Goal: Transaction & Acquisition: Purchase product/service

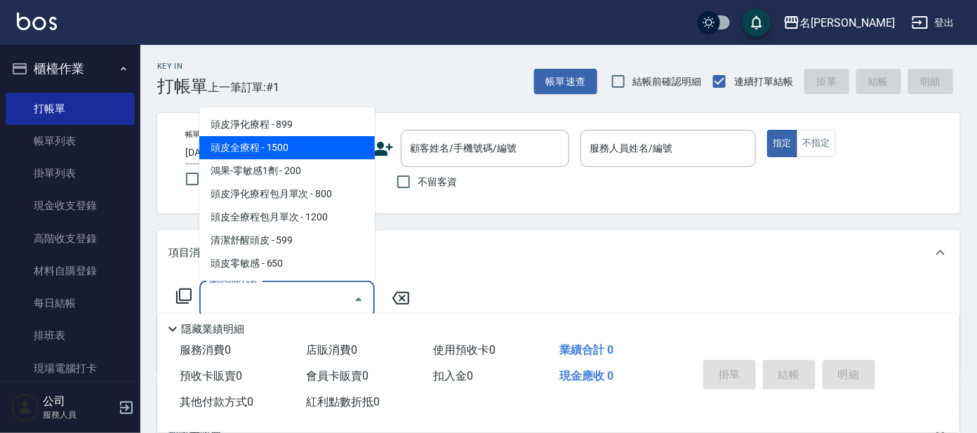
click at [450, 206] on div "帳單日期 [DATE] 14:53 鎖定日期 顧客姓名/手機號碼/編號 顧客姓名/手機號碼/編號 不留客資 服務人員姓名/編號 服務人員姓名/編號 指定 不指定" at bounding box center [558, 163] width 803 height 100
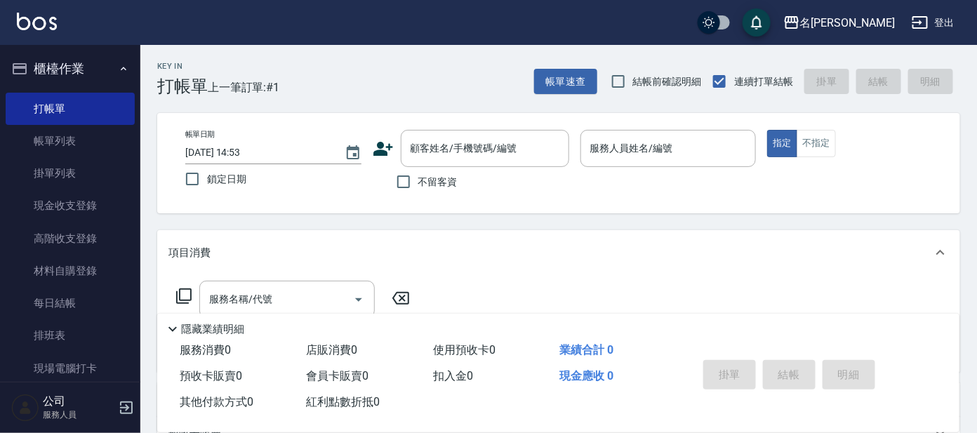
click at [387, 145] on icon at bounding box center [383, 148] width 21 height 21
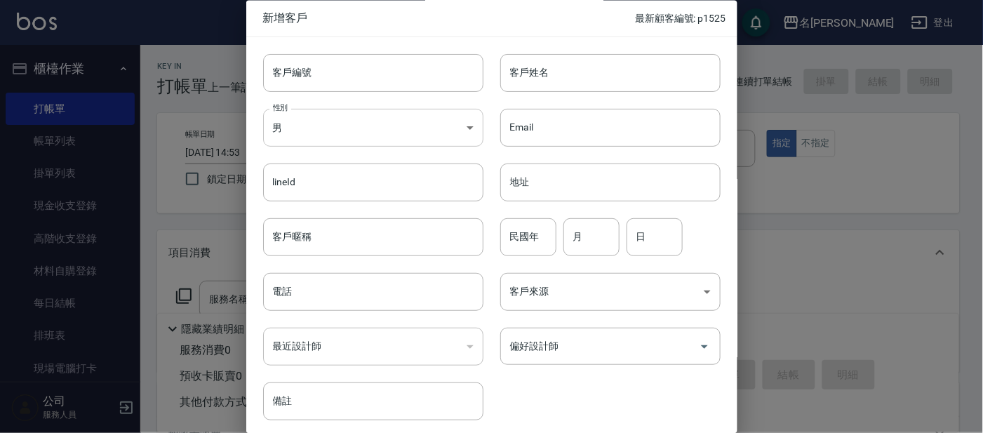
click at [316, 132] on body "名留大龍 登出 櫃檯作業 打帳單 帳單列表 掛單列表 現金收支登錄 高階收支登錄 材料自購登錄 每日結帳 排班表 現場電腦打卡 預約管理 預約管理 單日預約紀…" at bounding box center [491, 341] width 983 height 683
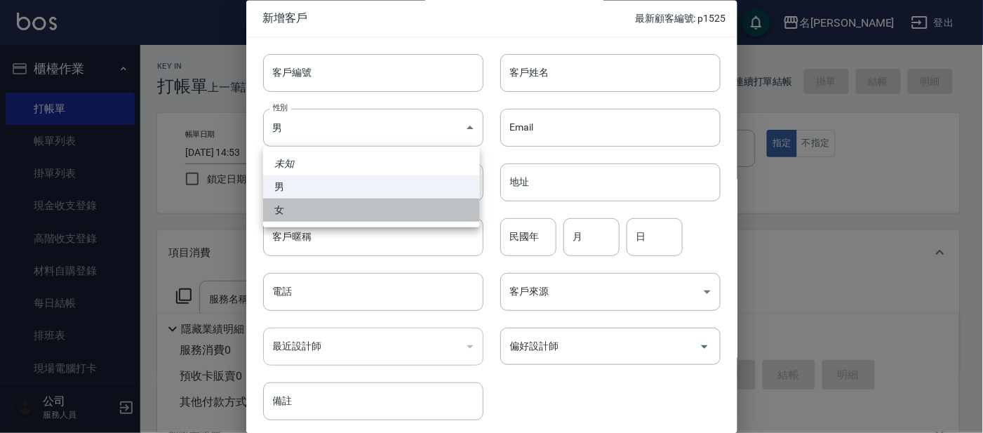
drag, startPoint x: 328, startPoint y: 208, endPoint x: 352, endPoint y: 137, distance: 74.6
click at [331, 204] on li "女" at bounding box center [371, 210] width 217 height 23
type input "[DEMOGRAPHIC_DATA]"
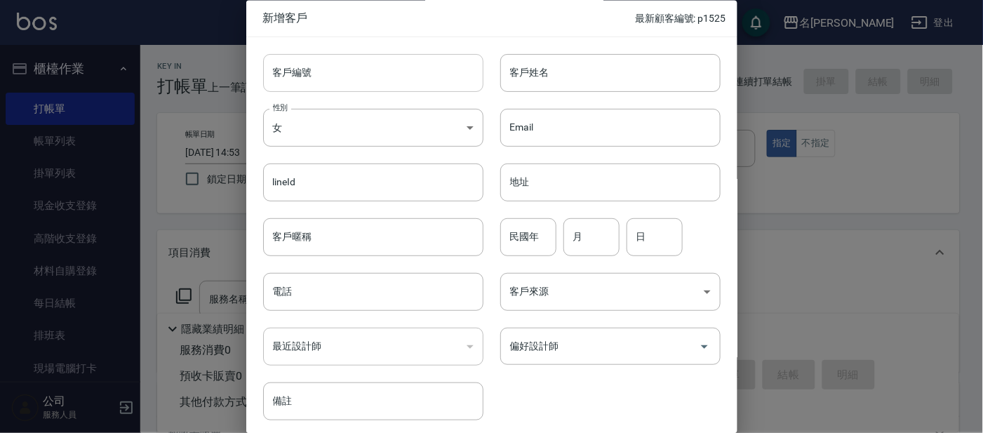
click at [372, 69] on input "客戶編號" at bounding box center [373, 73] width 220 height 38
type input "P1526"
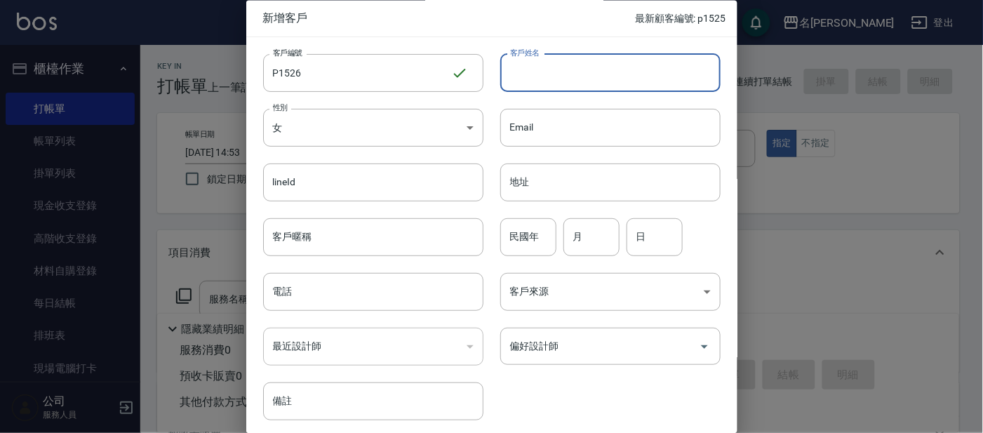
click at [603, 77] on input "客戶姓名" at bounding box center [610, 73] width 220 height 38
type input "j"
click at [567, 70] on input "[PERSON_NAME]" at bounding box center [610, 73] width 220 height 38
click at [579, 75] on input "[PERSON_NAME]" at bounding box center [610, 73] width 220 height 38
click at [578, 54] on input "[PERSON_NAME]" at bounding box center [610, 73] width 220 height 38
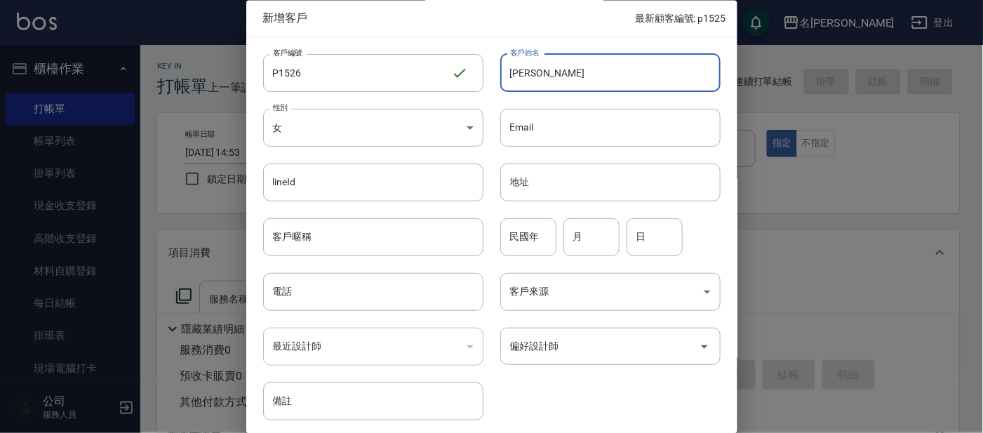
click at [566, 74] on input "[PERSON_NAME]" at bounding box center [610, 73] width 220 height 38
click at [558, 72] on input "[PERSON_NAME]" at bounding box center [610, 73] width 220 height 38
click at [528, 69] on input "[PERSON_NAME]" at bounding box center [610, 73] width 220 height 38
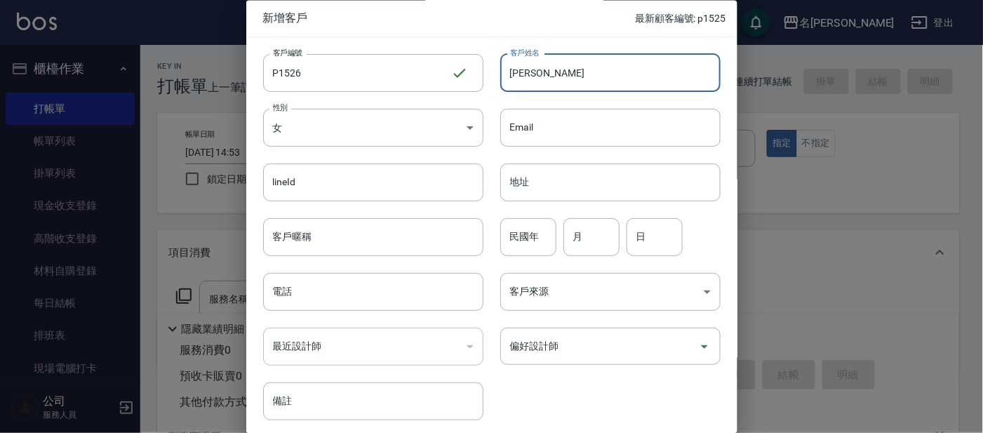
click at [528, 69] on input "[PERSON_NAME]" at bounding box center [610, 73] width 220 height 38
drag, startPoint x: 528, startPoint y: 69, endPoint x: 542, endPoint y: 48, distance: 24.3
click at [542, 48] on div "客戶姓名 [PERSON_NAME] 客戶姓名" at bounding box center [601, 64] width 237 height 55
click at [554, 79] on input "[PERSON_NAME]" at bounding box center [610, 73] width 220 height 38
type input "[PERSON_NAME]"
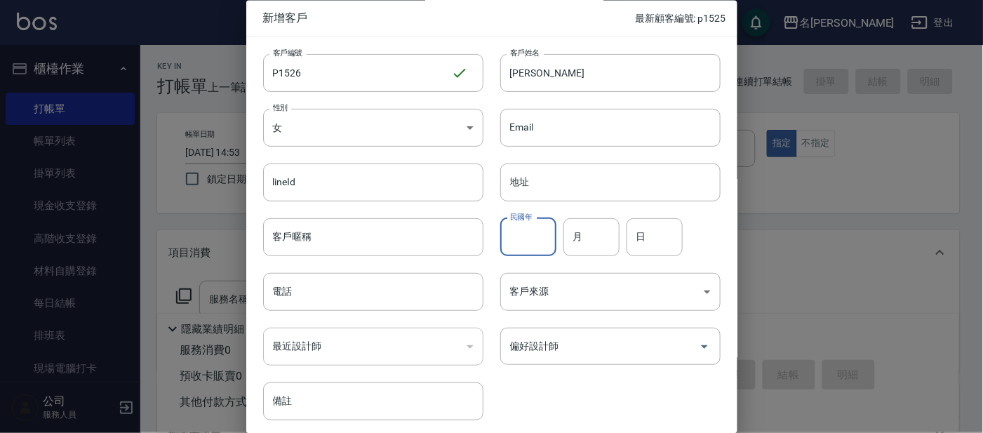
click at [510, 239] on input "民國年" at bounding box center [528, 237] width 56 height 38
type input "74"
click at [593, 243] on input "月" at bounding box center [591, 237] width 56 height 38
type input "11"
click at [648, 225] on input "日" at bounding box center [655, 237] width 56 height 38
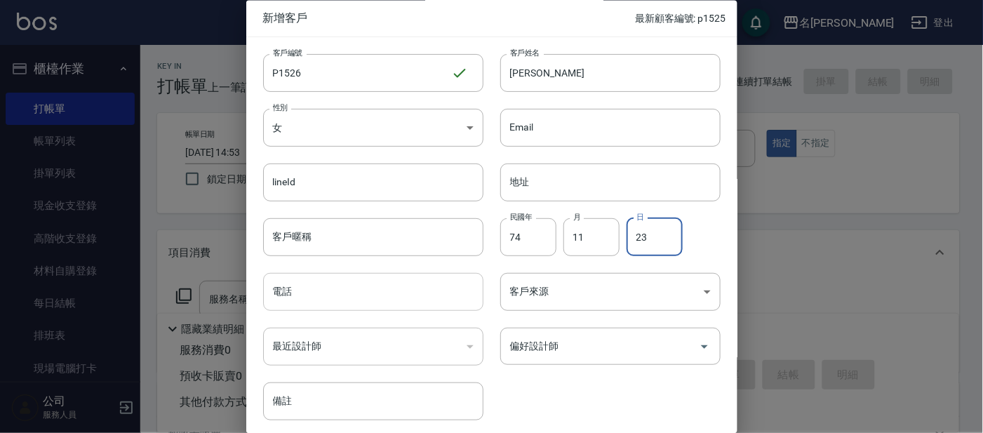
type input "23"
drag, startPoint x: 364, startPoint y: 302, endPoint x: 360, endPoint y: 288, distance: 14.7
click at [363, 301] on input "電話" at bounding box center [373, 293] width 220 height 38
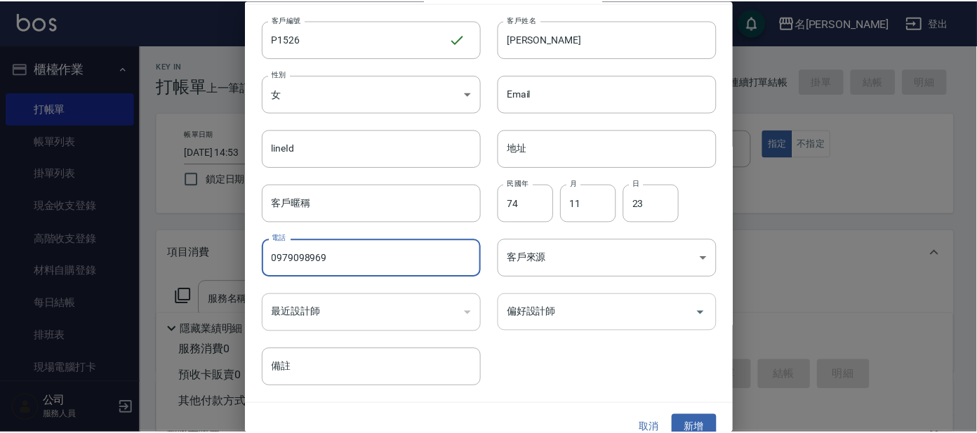
scroll to position [53, 0]
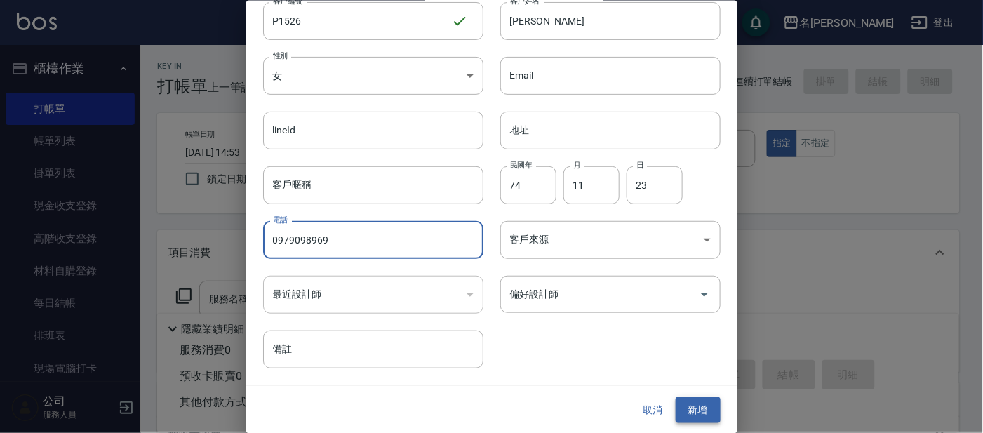
type input "0979098969"
click at [687, 399] on button "新增" at bounding box center [698, 410] width 45 height 26
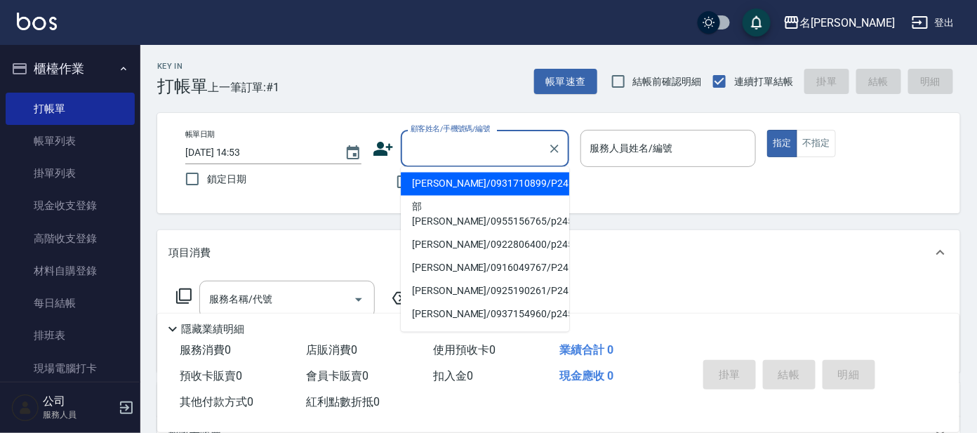
click at [509, 152] on input "顧客姓名/手機號碼/編號" at bounding box center [474, 148] width 135 height 25
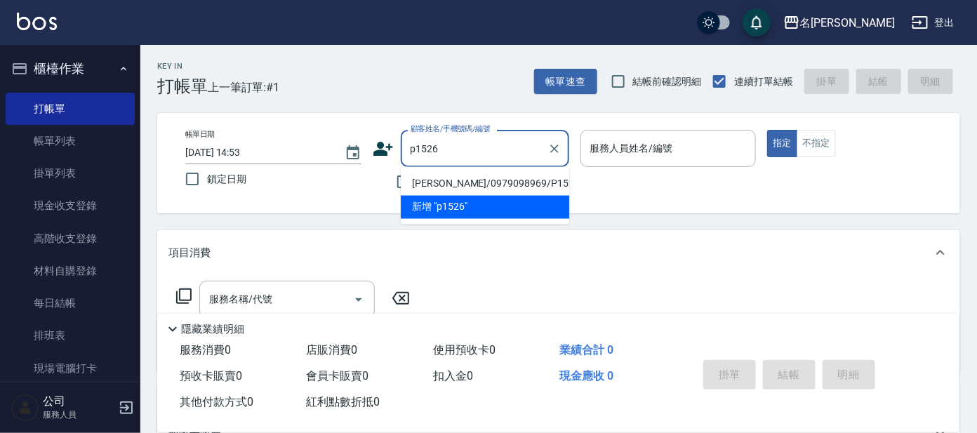
click at [515, 178] on li "[PERSON_NAME]/0979098969/P1526" at bounding box center [485, 184] width 168 height 23
type input "[PERSON_NAME]/0979098969/P1526"
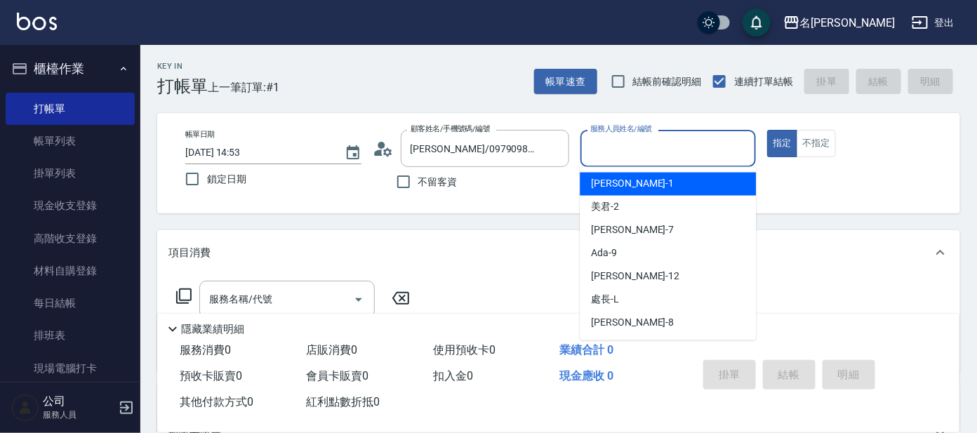
click at [645, 146] on input "服務人員姓名/編號" at bounding box center [668, 148] width 163 height 25
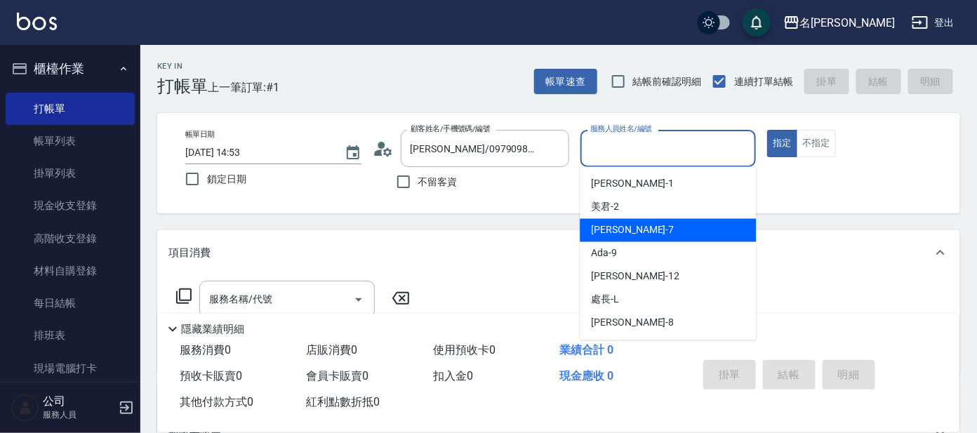
click at [629, 224] on div "[PERSON_NAME] -7" at bounding box center [668, 230] width 176 height 23
type input "[PERSON_NAME]-7"
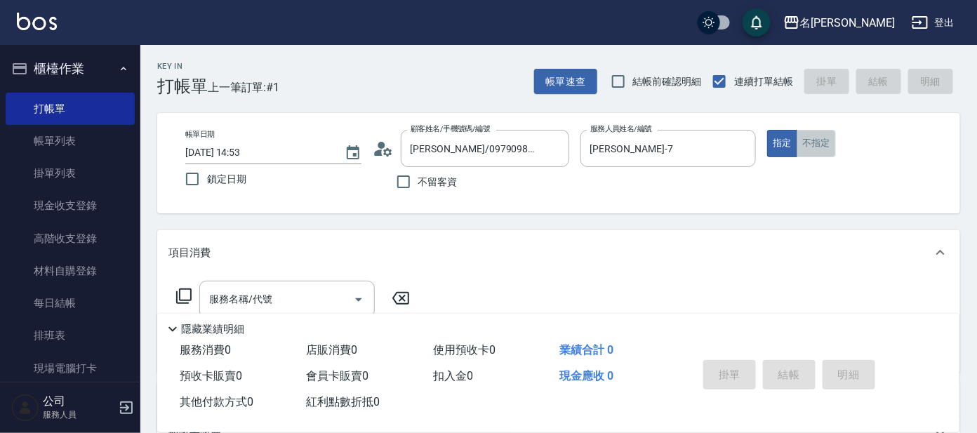
click at [825, 142] on button "不指定" at bounding box center [815, 143] width 39 height 27
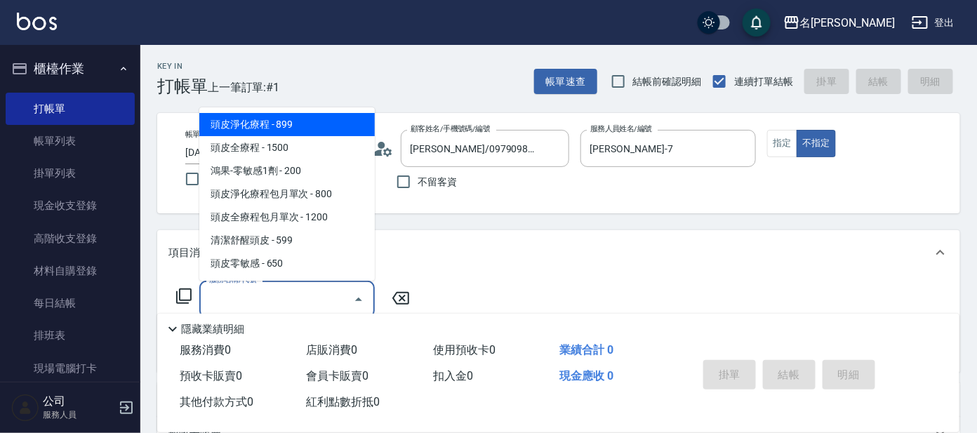
click at [316, 288] on input "服務名稱/代號" at bounding box center [277, 299] width 142 height 25
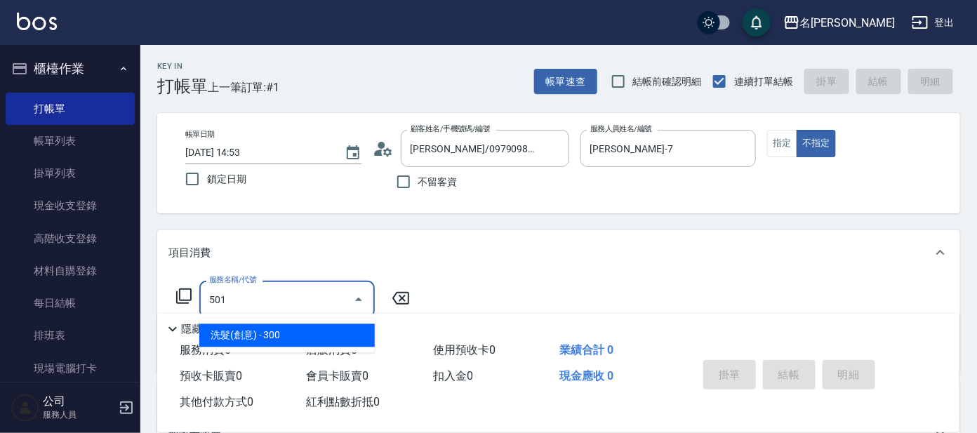
click at [344, 327] on span "洗髮(創意) - 300" at bounding box center [286, 335] width 175 height 23
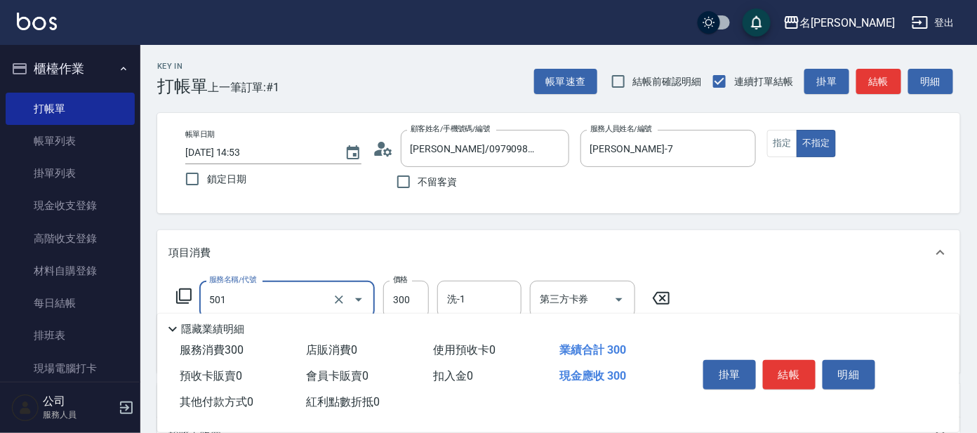
type input "洗髮(創意)(501)"
click at [185, 298] on icon at bounding box center [183, 296] width 17 height 17
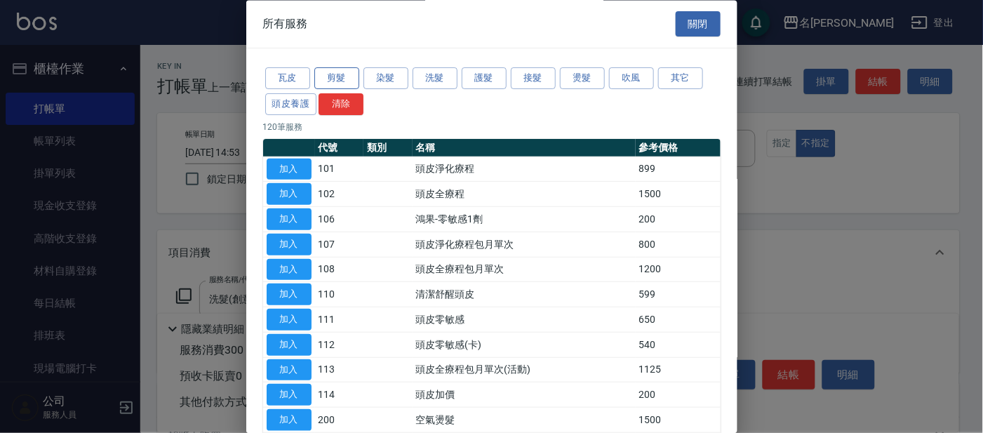
click at [338, 72] on button "剪髮" at bounding box center [336, 79] width 45 height 22
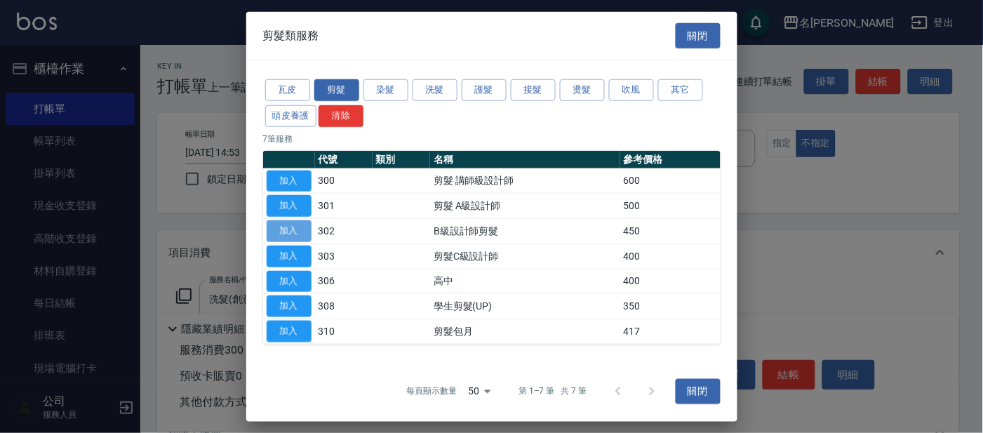
click at [288, 227] on button "加入" at bounding box center [289, 231] width 45 height 22
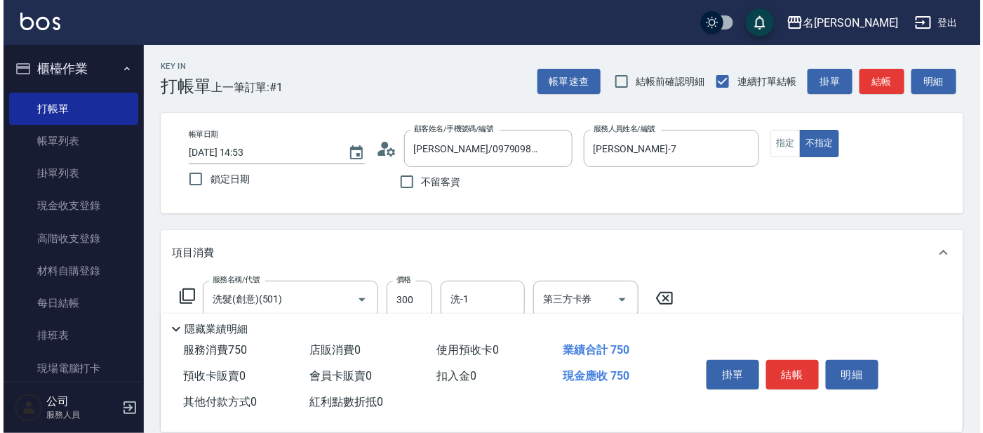
scroll to position [87, 0]
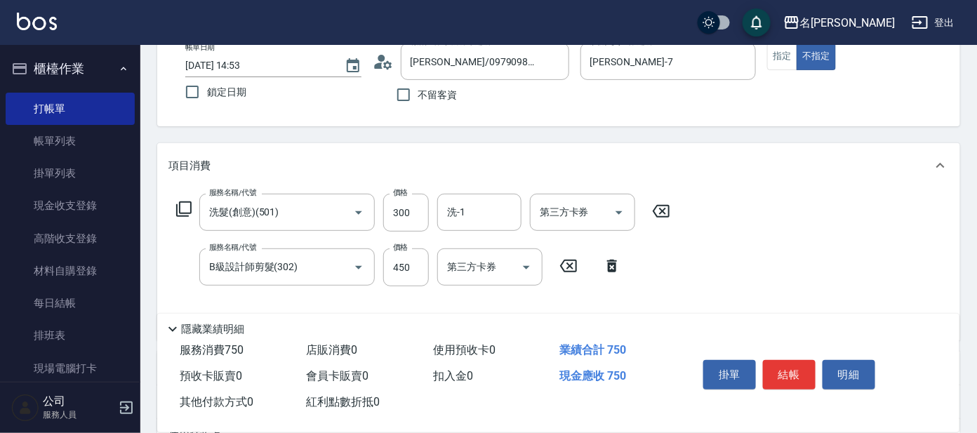
click at [189, 206] on icon at bounding box center [183, 209] width 17 height 17
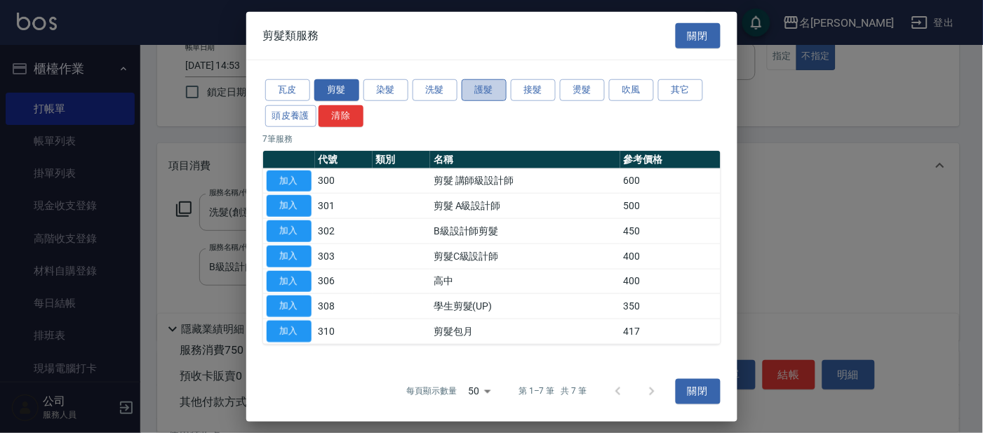
click at [484, 81] on button "護髮" at bounding box center [484, 90] width 45 height 22
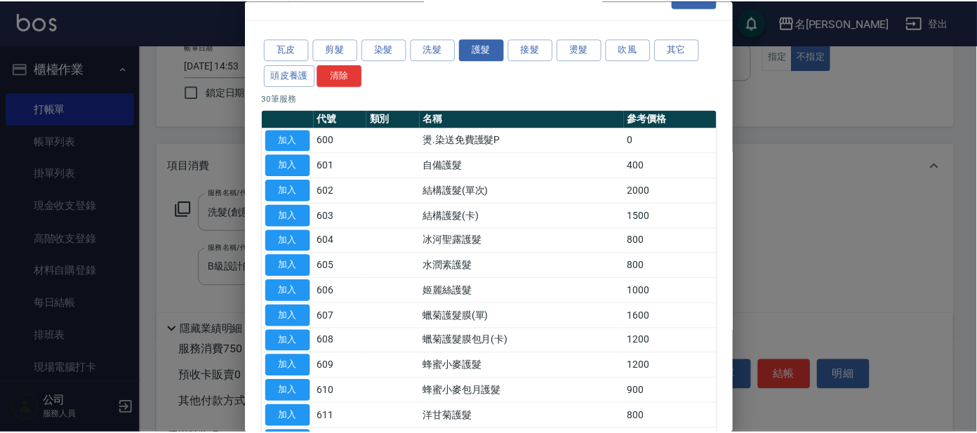
scroll to position [26, 0]
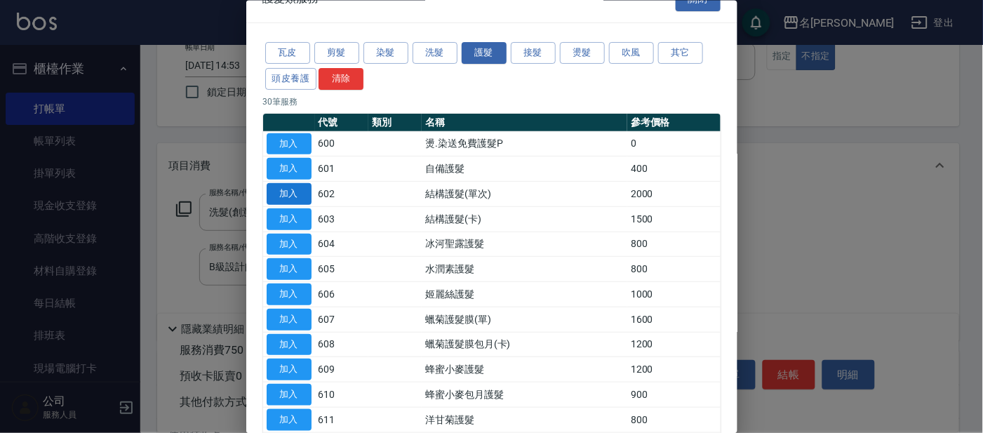
click at [282, 187] on button "加入" at bounding box center [289, 194] width 45 height 22
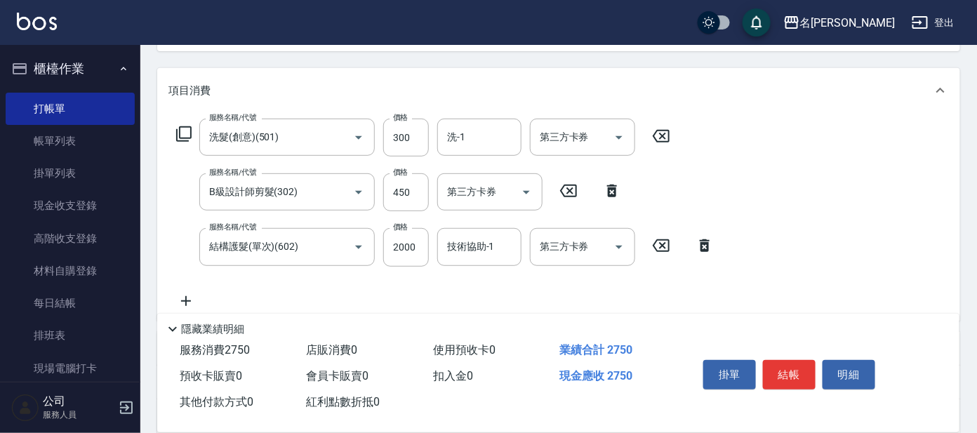
scroll to position [262, 0]
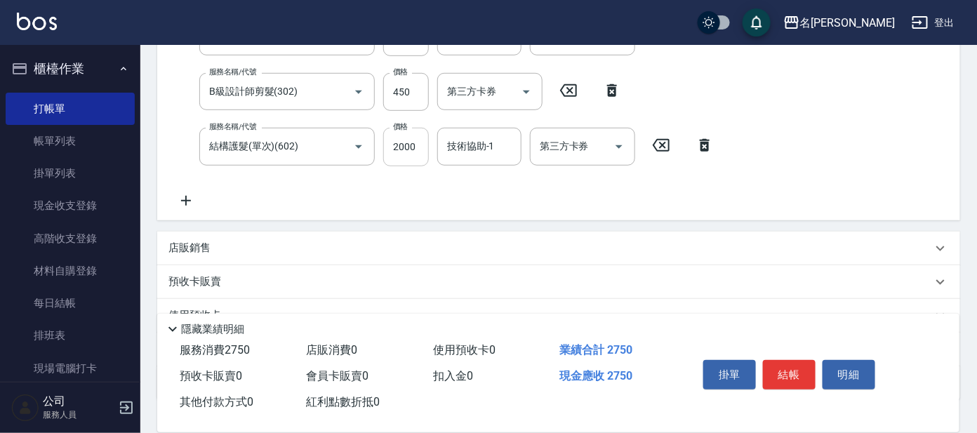
click at [410, 163] on input "2000" at bounding box center [406, 147] width 46 height 38
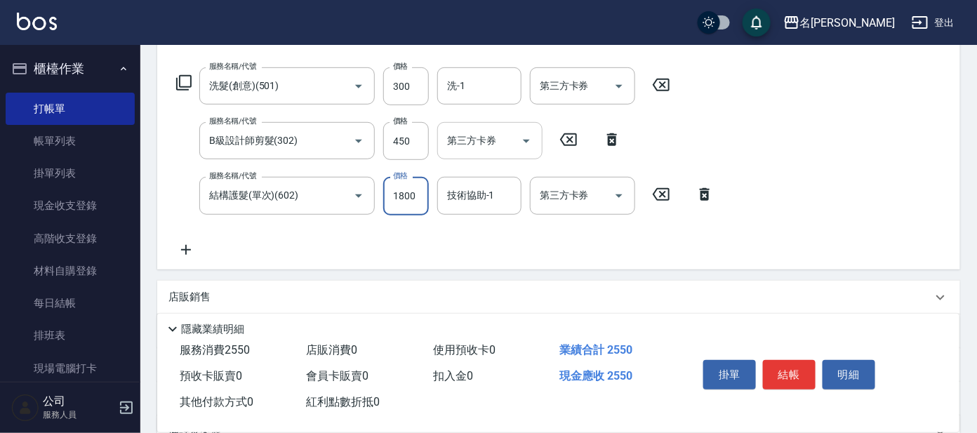
scroll to position [175, 0]
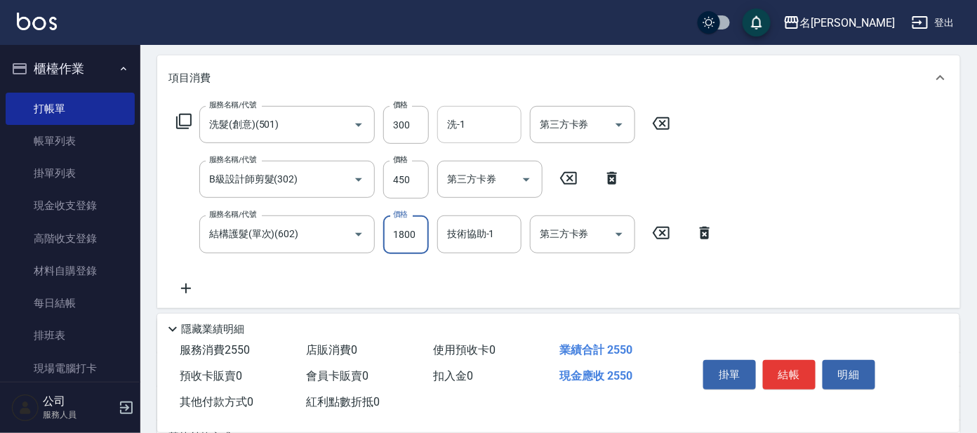
type input "1800"
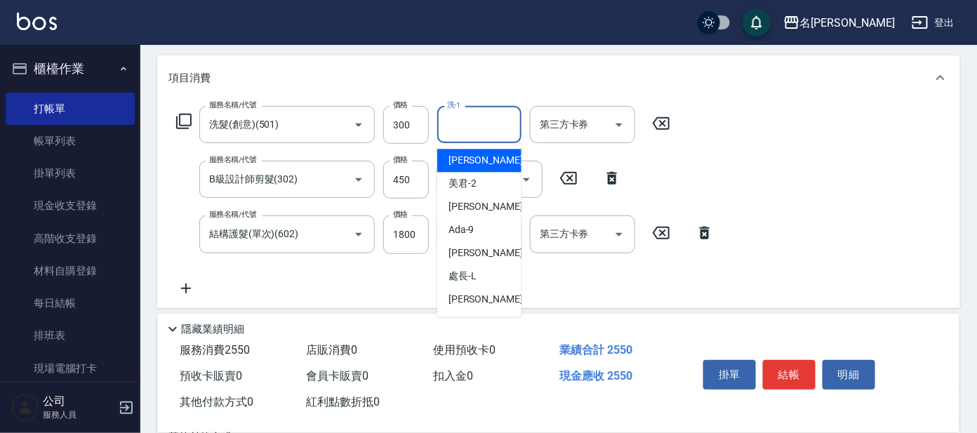
click at [501, 127] on input "洗-1" at bounding box center [479, 124] width 72 height 25
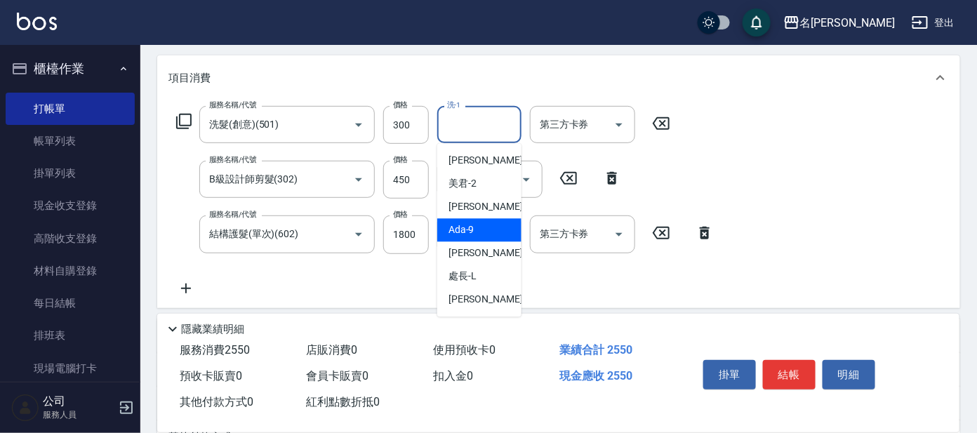
scroll to position [87, 0]
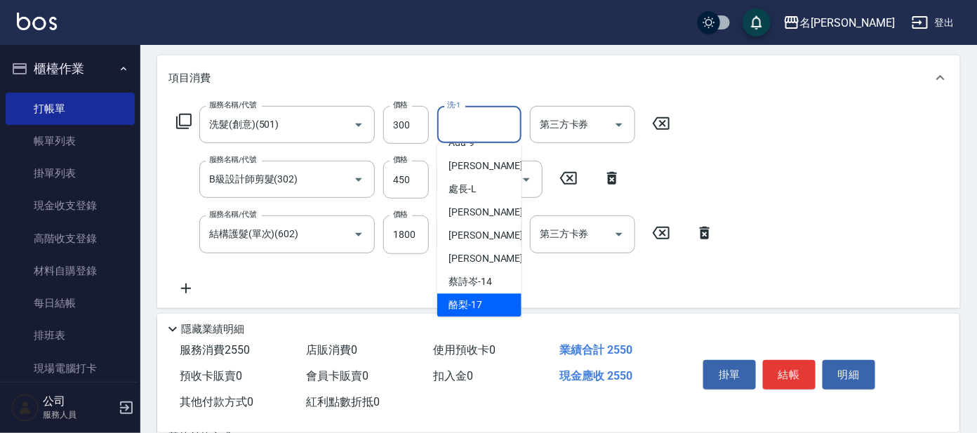
click at [473, 299] on span "酪梨 -17" at bounding box center [465, 305] width 34 height 15
type input "酪梨-17"
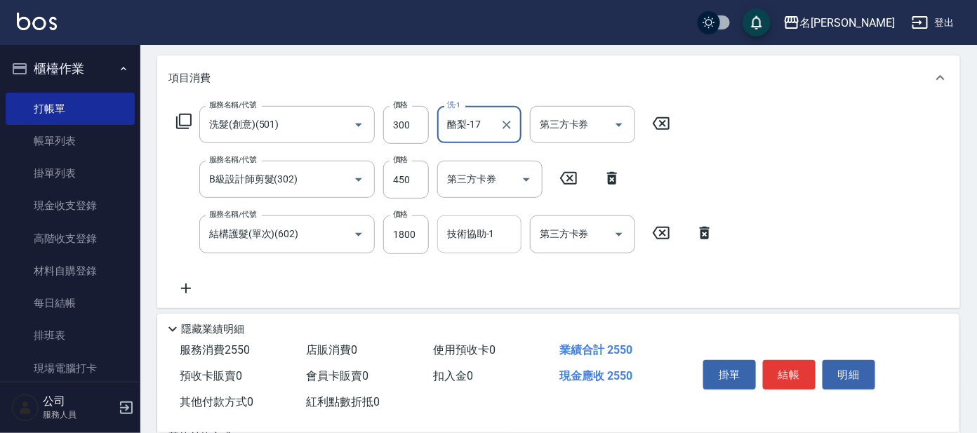
click at [463, 241] on input "技術協助-1" at bounding box center [479, 234] width 72 height 25
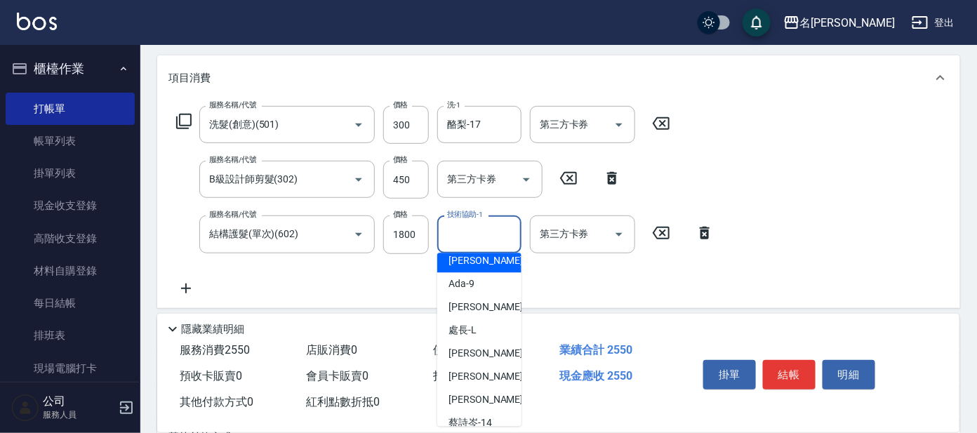
scroll to position [116, 0]
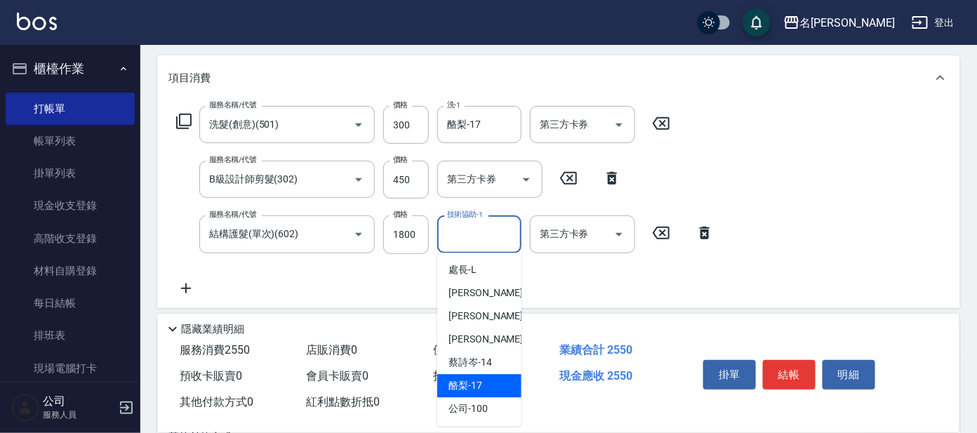
click at [465, 386] on span "酪梨 -17" at bounding box center [465, 386] width 34 height 15
type input "酪梨-17"
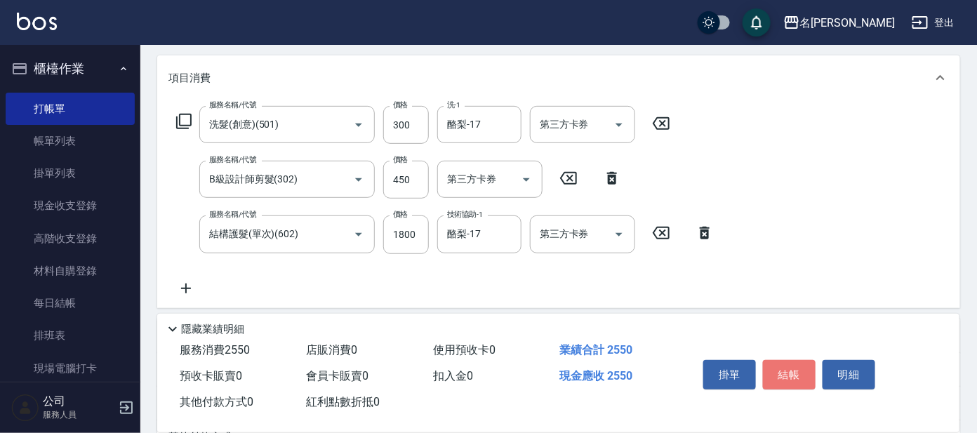
drag, startPoint x: 775, startPoint y: 364, endPoint x: 769, endPoint y: 359, distance: 8.0
click at [775, 364] on button "結帳" at bounding box center [789, 374] width 53 height 29
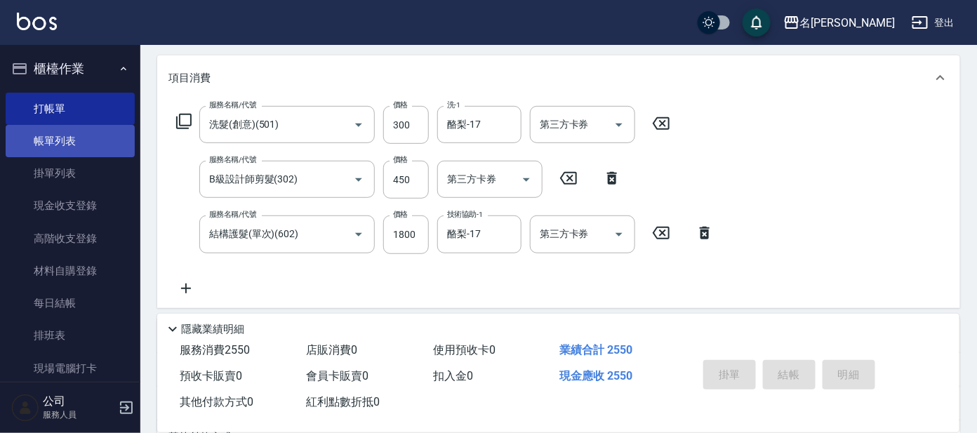
click at [47, 128] on link "帳單列表" at bounding box center [70, 141] width 129 height 32
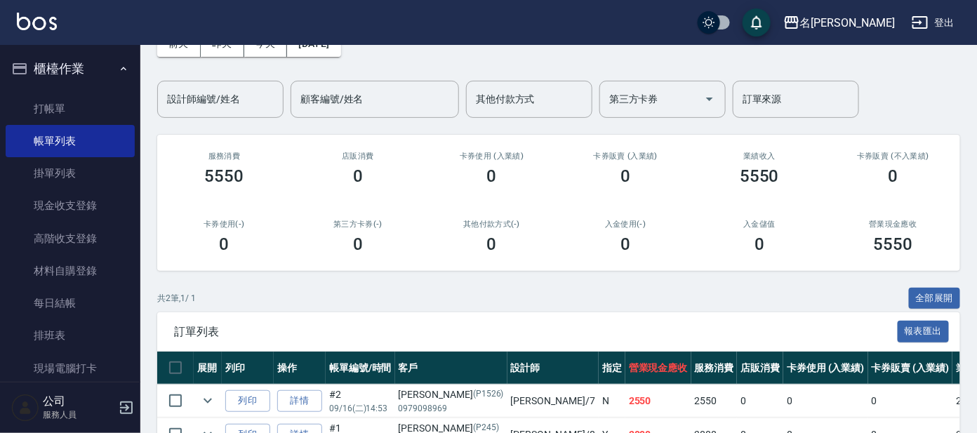
scroll to position [168, 0]
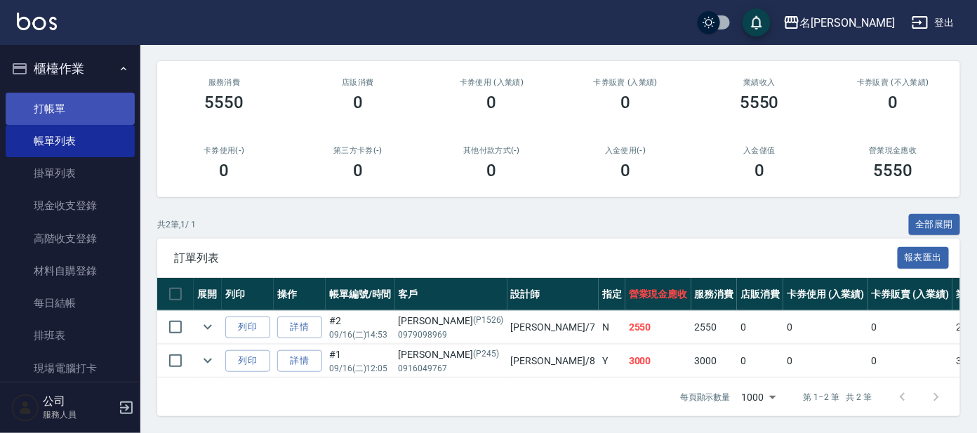
click at [52, 103] on link "打帳單" at bounding box center [70, 109] width 129 height 32
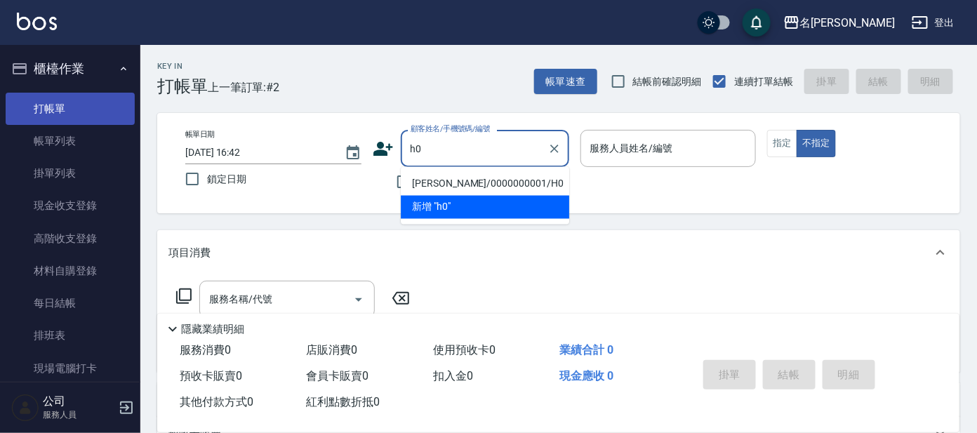
type input "[PERSON_NAME]/0000000001/H0"
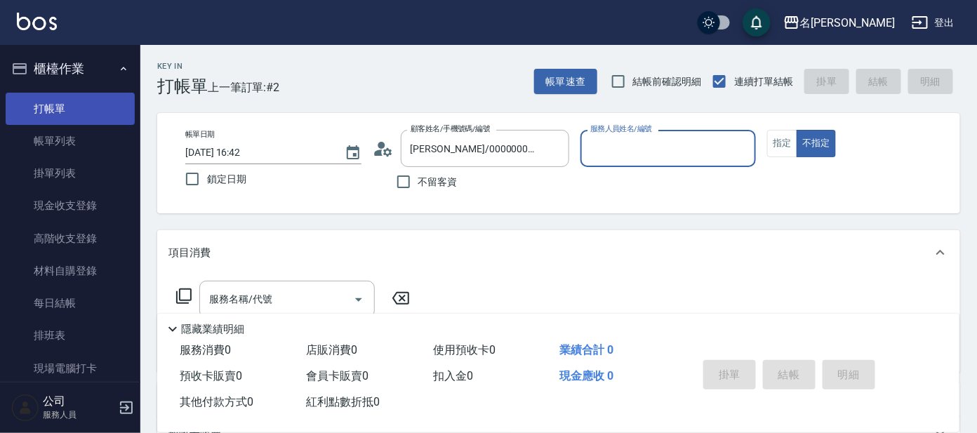
type input "[PERSON_NAME]-8"
click at [796, 130] on button "不指定" at bounding box center [815, 143] width 39 height 27
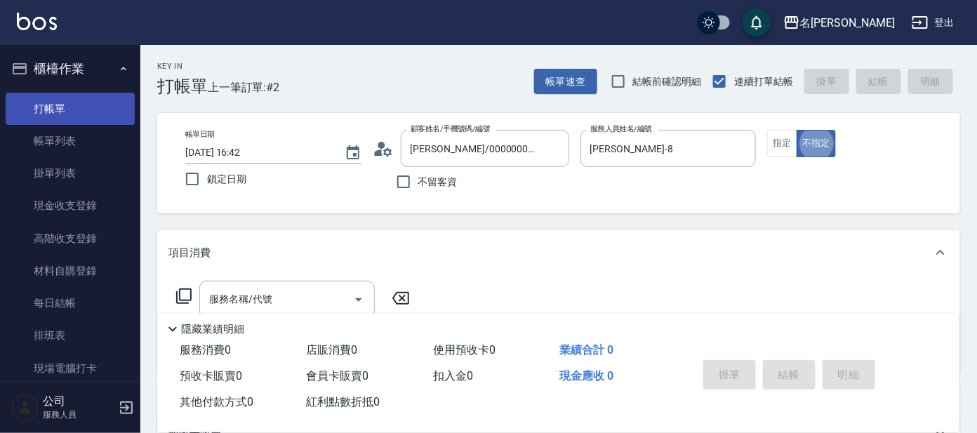
type button "false"
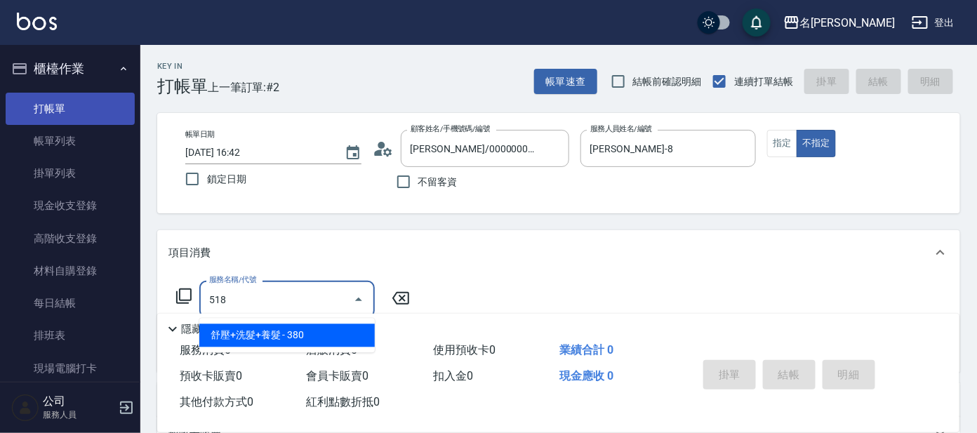
type input "舒壓+洗髮+養髮(518)"
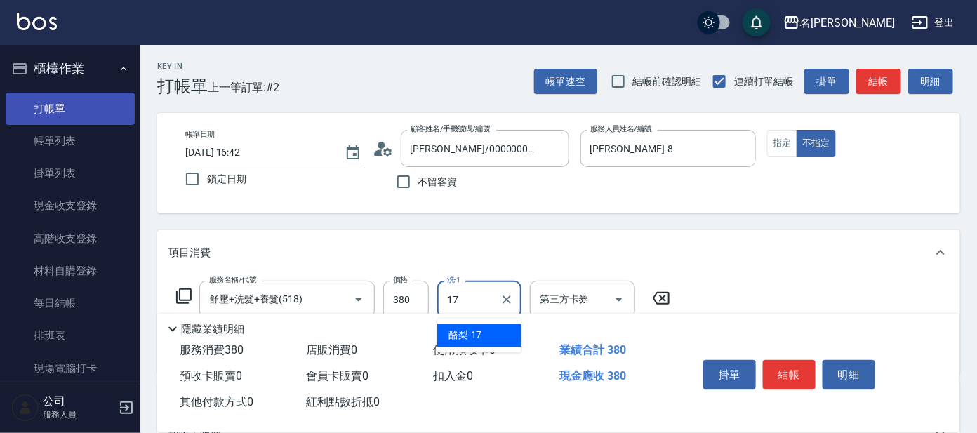
type input "酪梨-17"
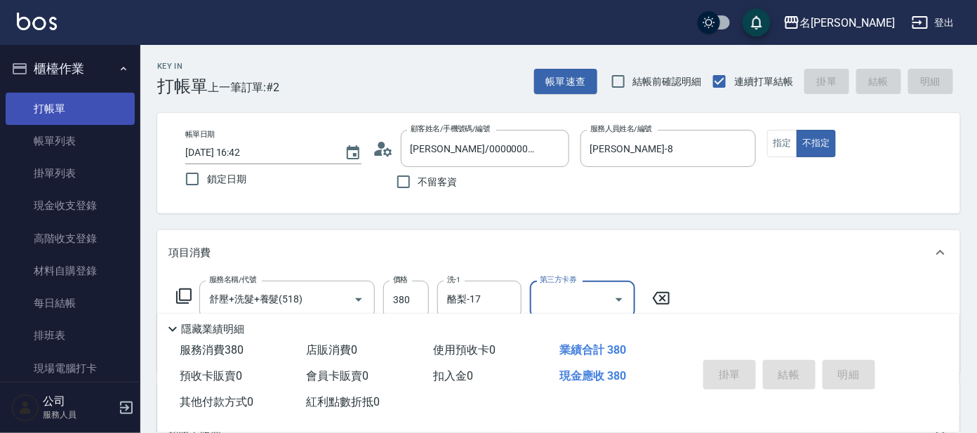
type input "[DATE] 16:43"
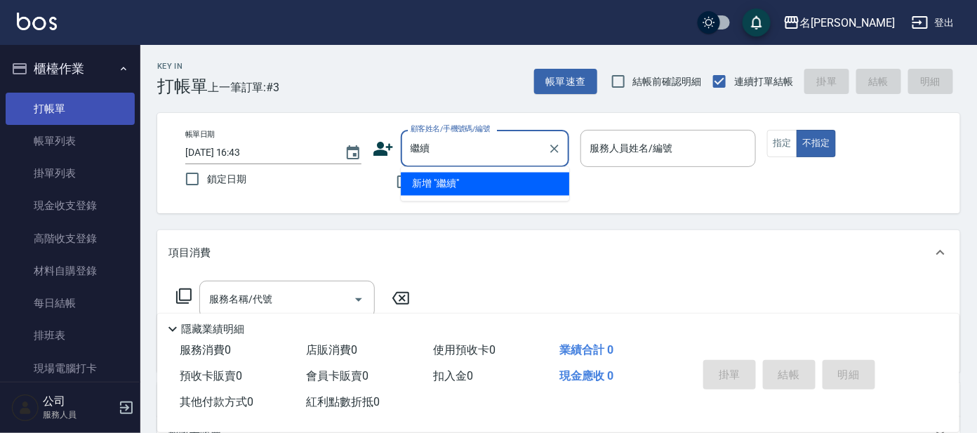
type input "季"
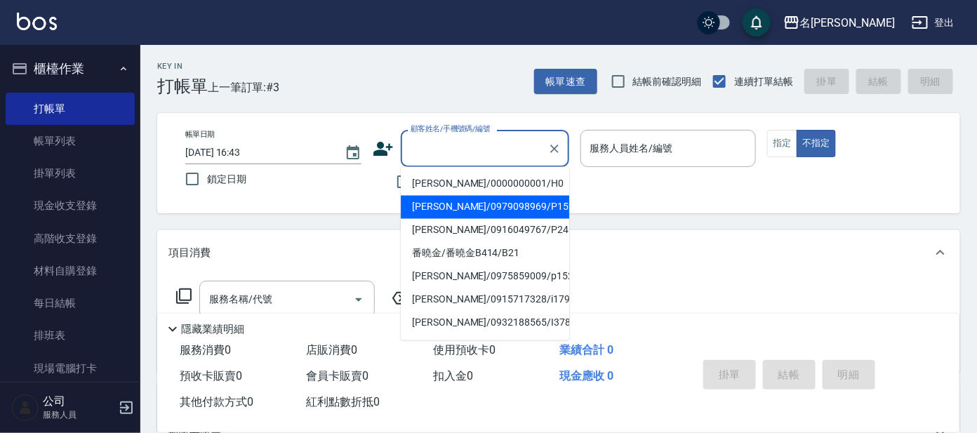
type input "ㄣ"
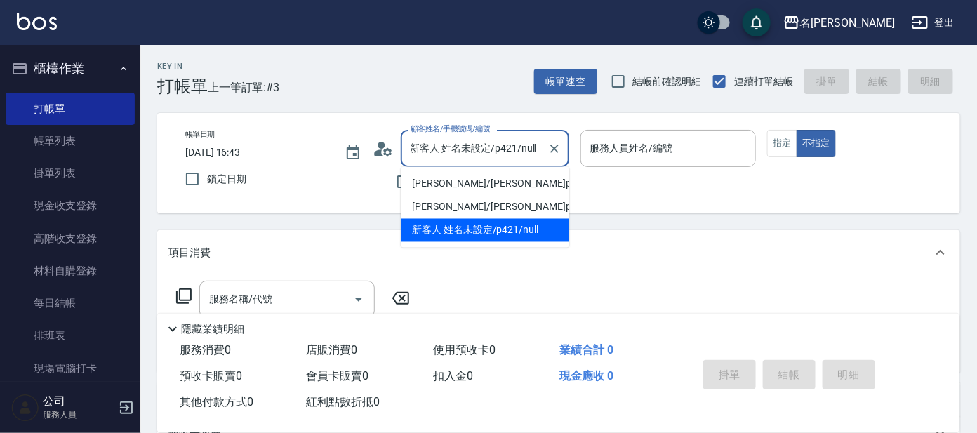
click at [526, 155] on input "新客人 姓名未設定/p421/null" at bounding box center [474, 148] width 135 height 25
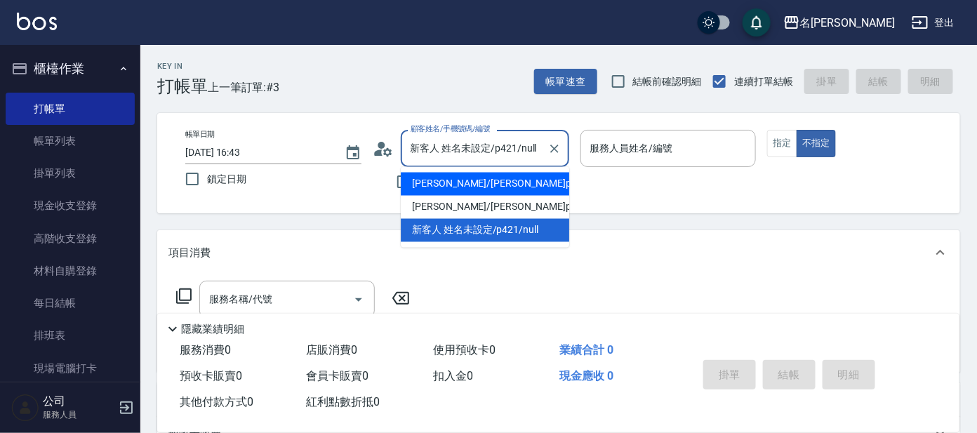
drag, startPoint x: 438, startPoint y: 184, endPoint x: 467, endPoint y: 182, distance: 28.8
click at [439, 184] on li "[PERSON_NAME]/[PERSON_NAME]p421/P421" at bounding box center [485, 184] width 168 height 23
type input "[PERSON_NAME]/[PERSON_NAME]p421/P421"
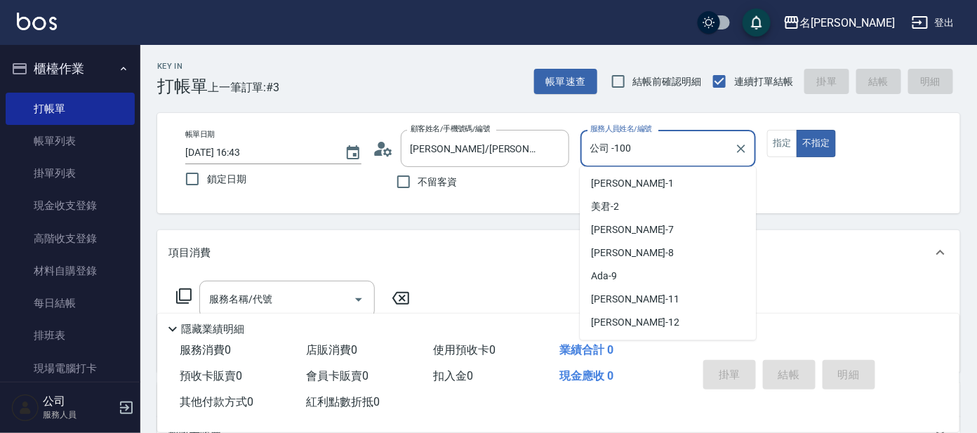
drag, startPoint x: 627, startPoint y: 152, endPoint x: 628, endPoint y: 163, distance: 11.3
click at [628, 153] on input "公司 -100" at bounding box center [658, 148] width 142 height 25
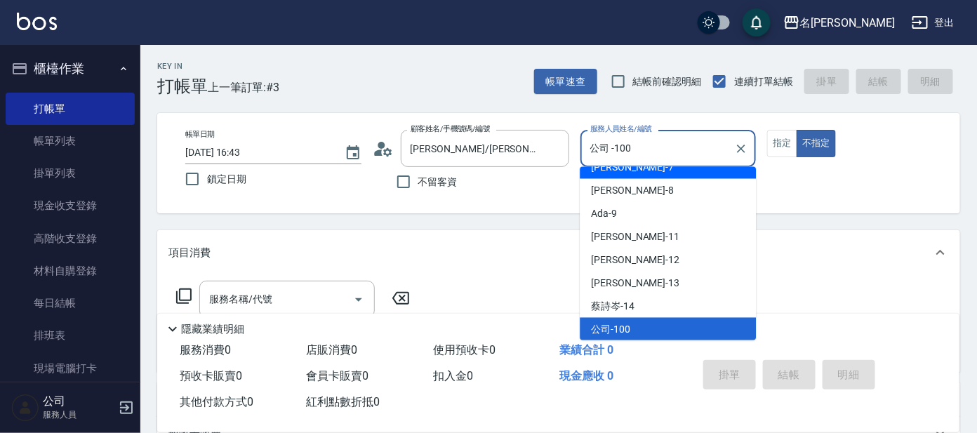
click at [599, 169] on span "[PERSON_NAME] -7" at bounding box center [632, 167] width 83 height 15
type input "[PERSON_NAME]-7"
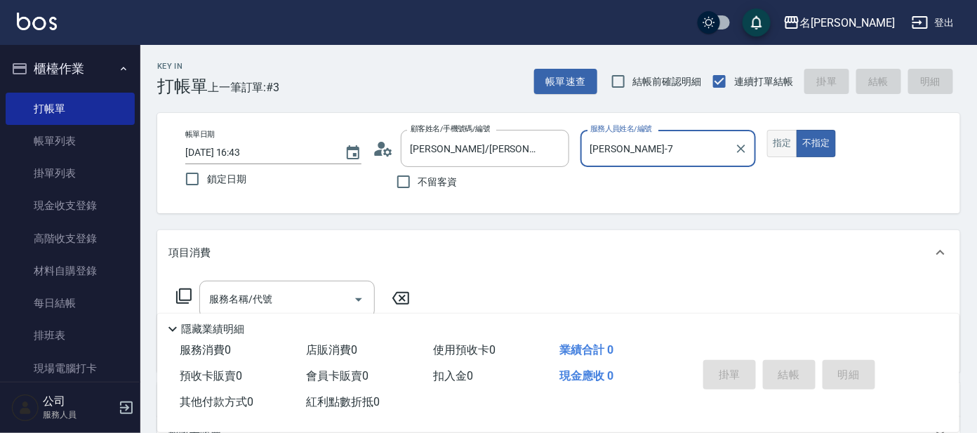
click at [770, 150] on button "指定" at bounding box center [782, 143] width 30 height 27
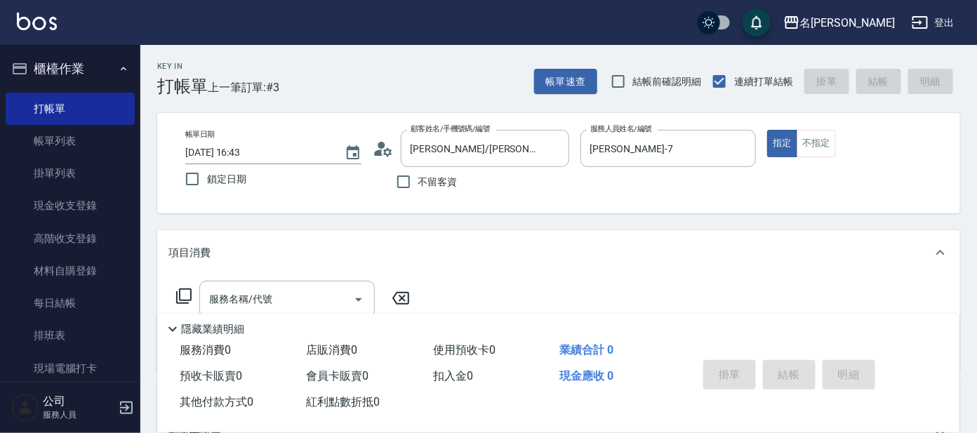
click at [190, 294] on icon at bounding box center [183, 296] width 17 height 17
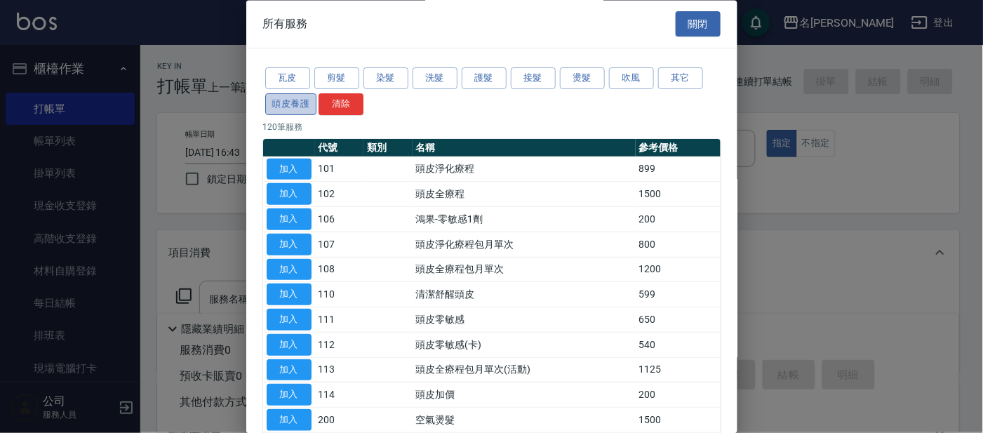
drag, startPoint x: 292, startPoint y: 105, endPoint x: 298, endPoint y: 109, distance: 7.6
click at [292, 107] on button "頭皮養護" at bounding box center [291, 104] width 52 height 22
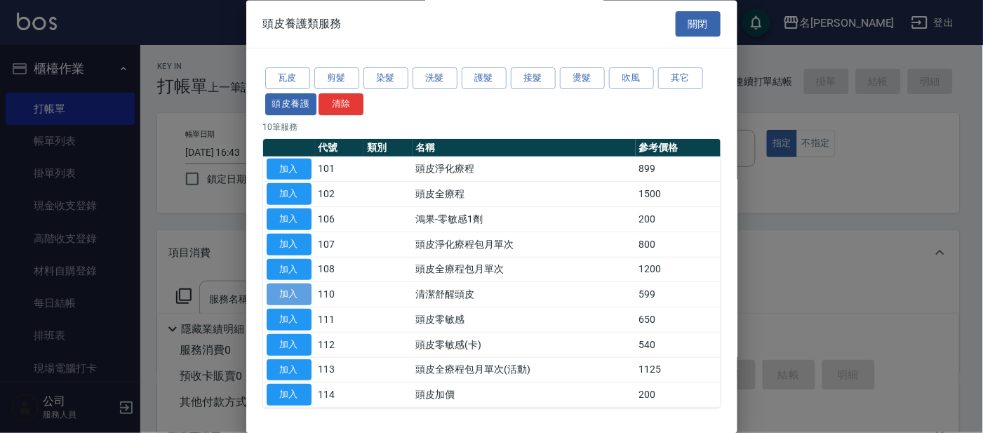
click at [293, 295] on button "加入" at bounding box center [289, 295] width 45 height 22
type input "清潔舒醒頭皮(110)"
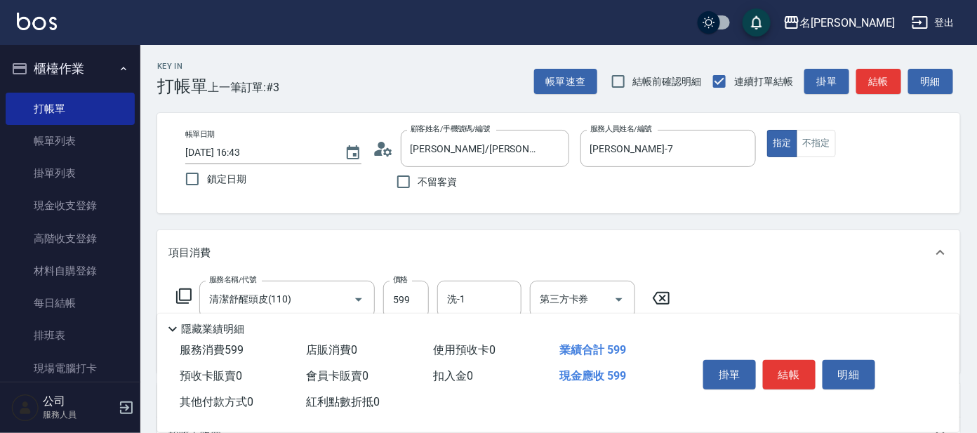
click at [185, 290] on icon at bounding box center [183, 296] width 17 height 17
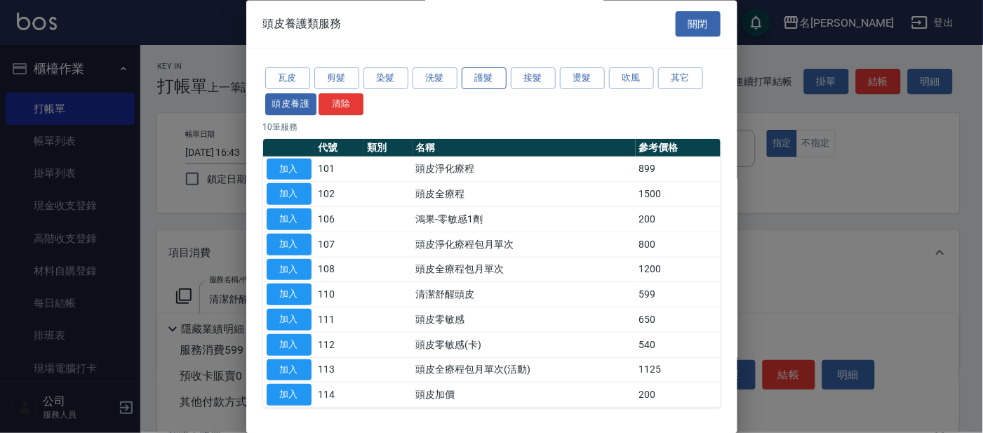
click at [480, 81] on button "護髮" at bounding box center [484, 79] width 45 height 22
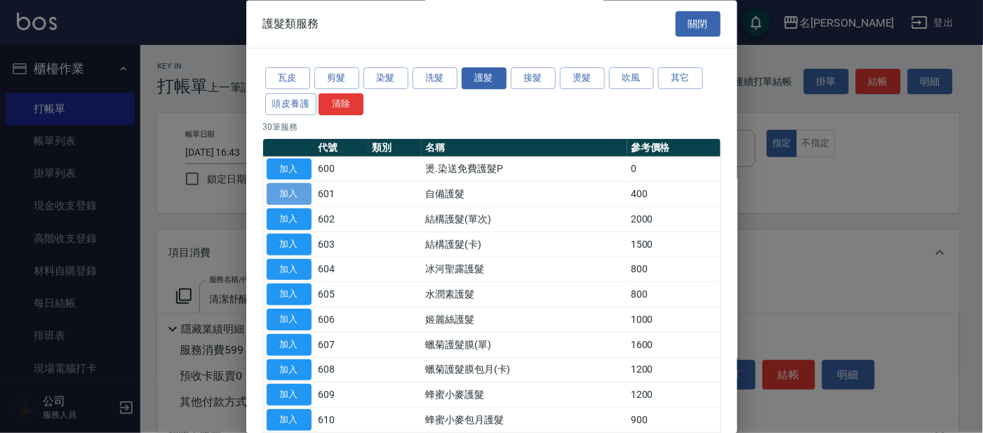
drag, startPoint x: 282, startPoint y: 192, endPoint x: 295, endPoint y: 202, distance: 16.6
click at [282, 190] on button "加入" at bounding box center [289, 195] width 45 height 22
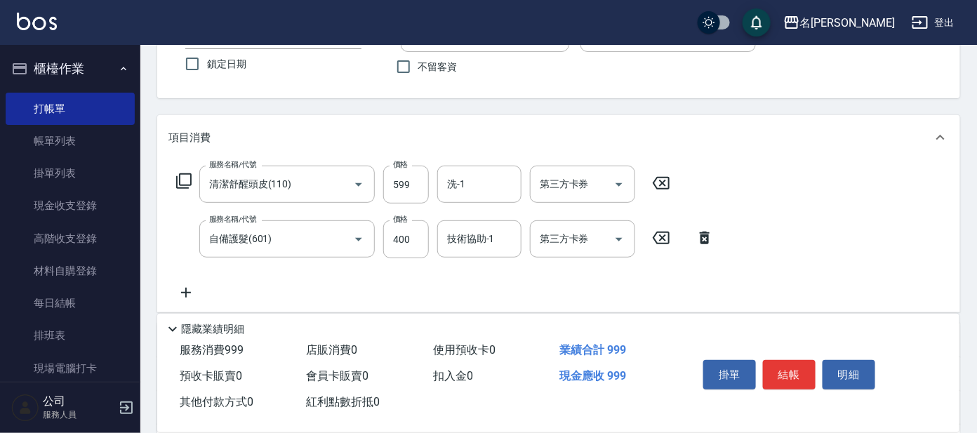
scroll to position [129, 0]
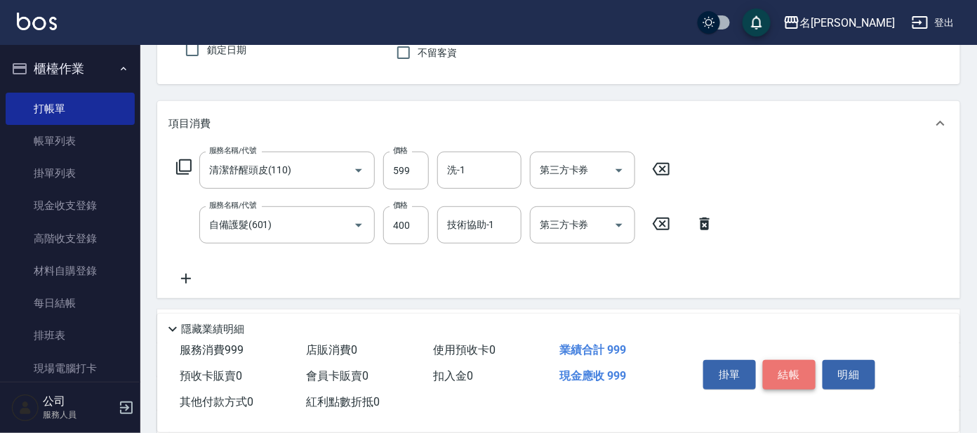
click at [782, 379] on button "結帳" at bounding box center [789, 374] width 53 height 29
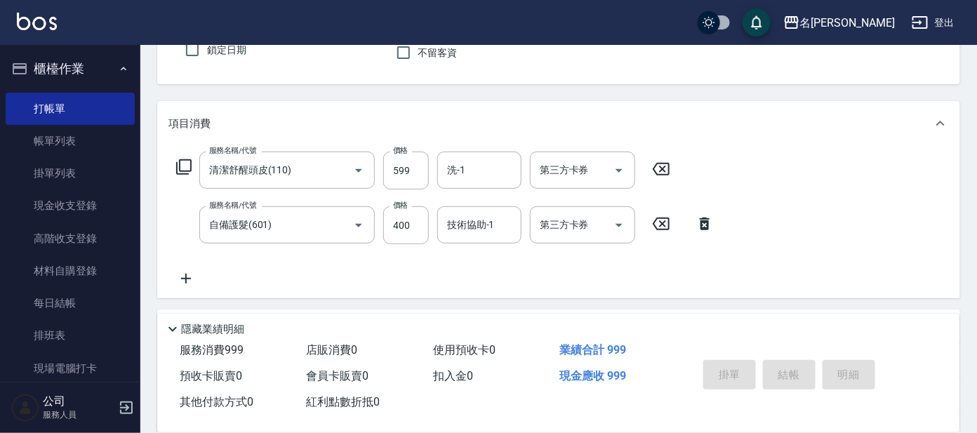
type input "[DATE] 16:50"
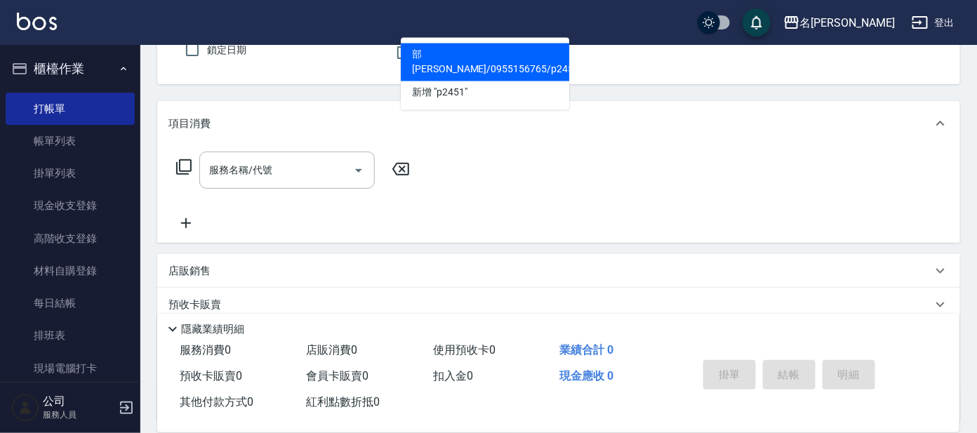
click at [501, 51] on li "部[PERSON_NAME]/0955156765/p2451" at bounding box center [485, 63] width 168 height 38
type input "部[PERSON_NAME]/0955156765/p2451"
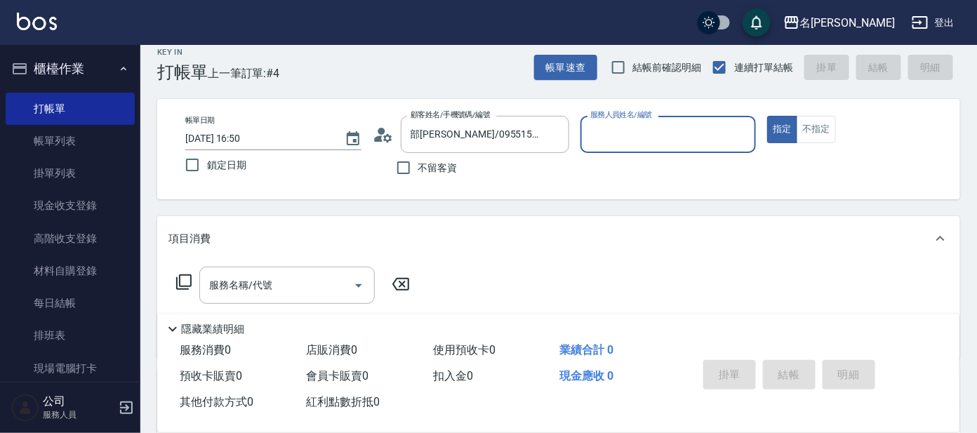
scroll to position [13, 0]
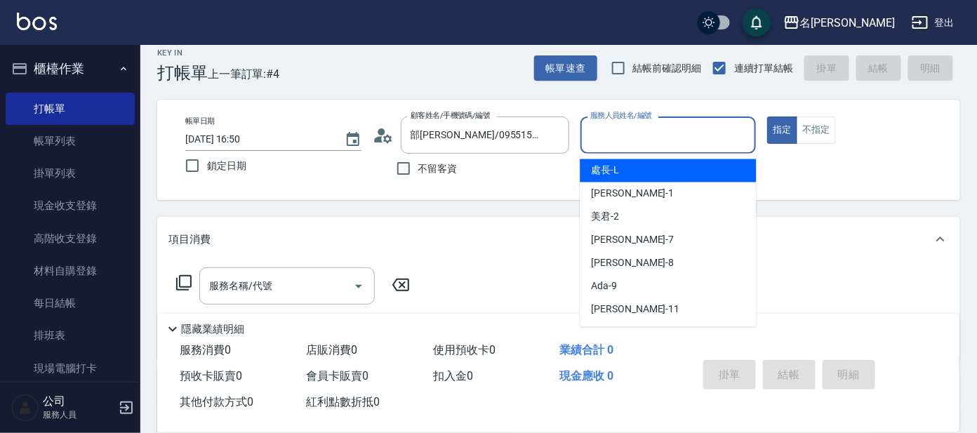
drag, startPoint x: 596, startPoint y: 133, endPoint x: 615, endPoint y: 141, distance: 20.5
click at [599, 133] on input "服務人員姓名/編號" at bounding box center [668, 135] width 163 height 25
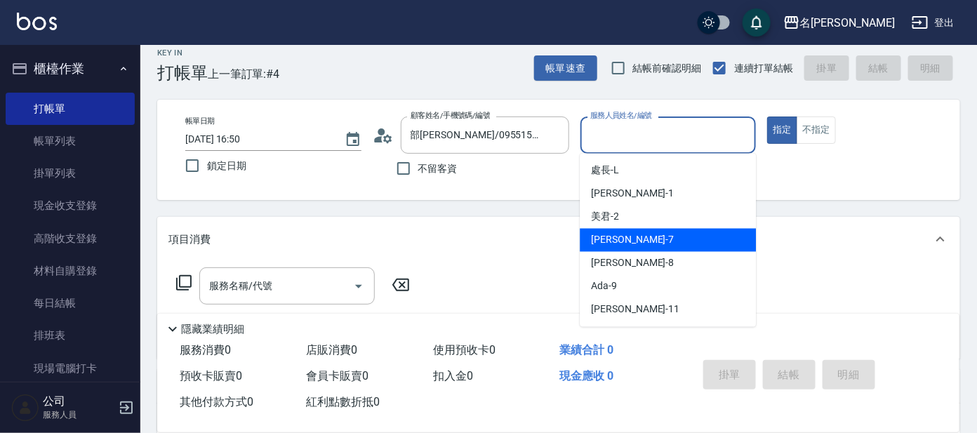
click at [609, 246] on span "[PERSON_NAME] -7" at bounding box center [632, 240] width 83 height 15
type input "[PERSON_NAME]-7"
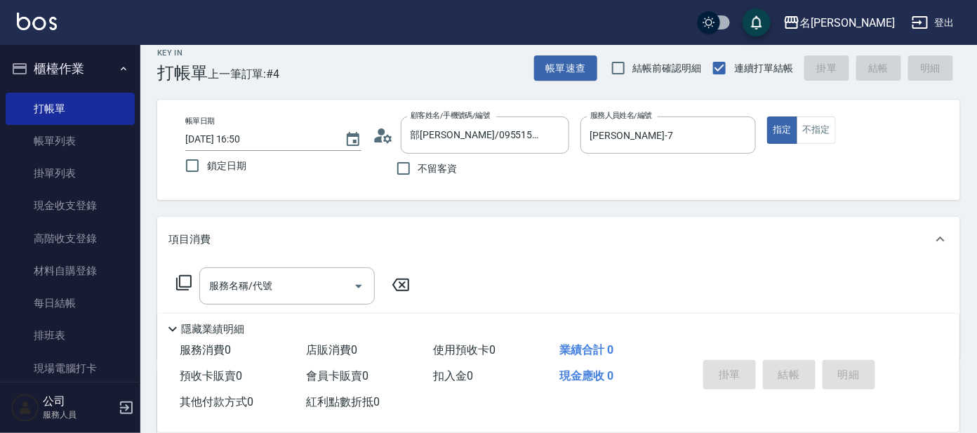
click at [182, 283] on icon at bounding box center [183, 282] width 17 height 17
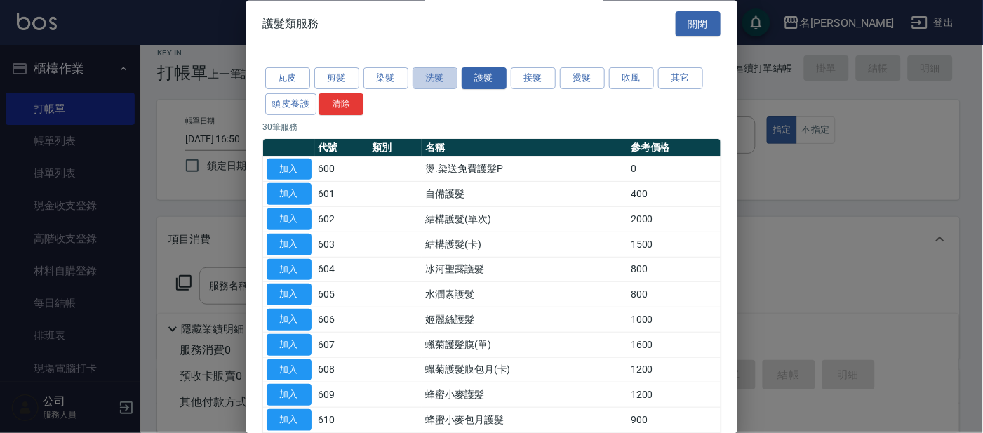
drag, startPoint x: 441, startPoint y: 82, endPoint x: 461, endPoint y: 104, distance: 29.8
click at [443, 81] on button "洗髮" at bounding box center [435, 79] width 45 height 22
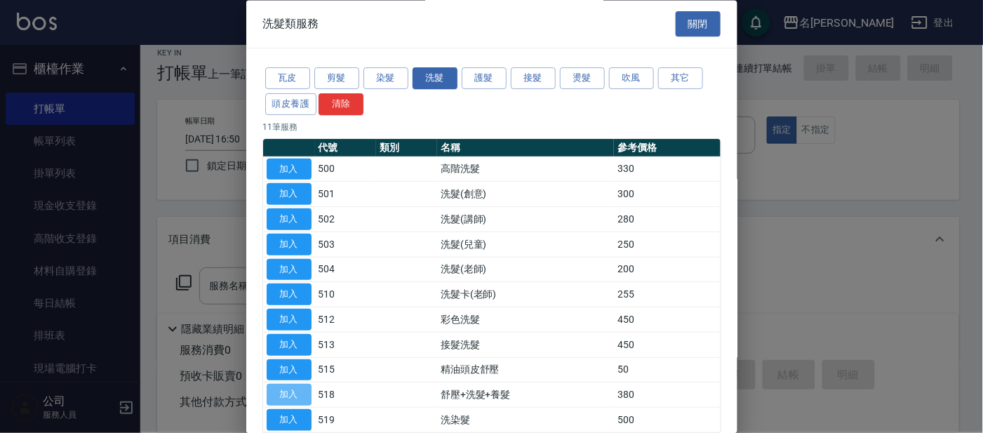
drag, startPoint x: 287, startPoint y: 392, endPoint x: 298, endPoint y: 384, distance: 13.5
click at [288, 390] on button "加入" at bounding box center [289, 396] width 45 height 22
type input "舒壓+洗髮+養髮(518)"
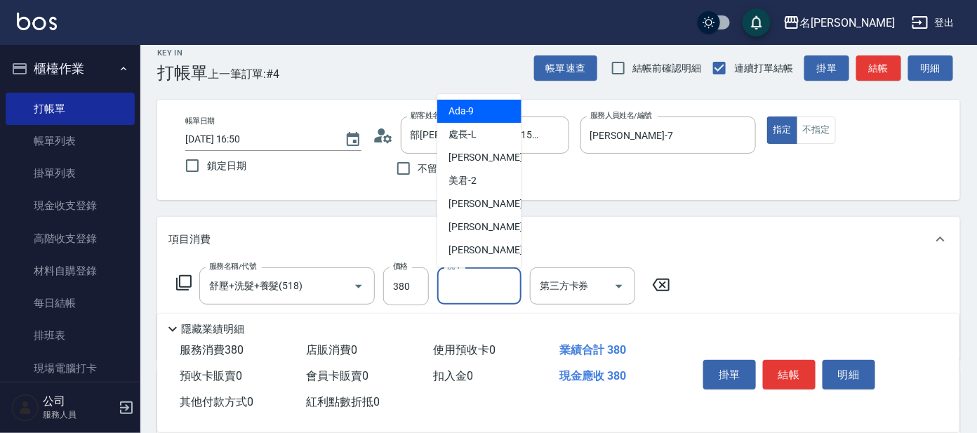
click at [469, 283] on input "洗-1" at bounding box center [479, 286] width 72 height 25
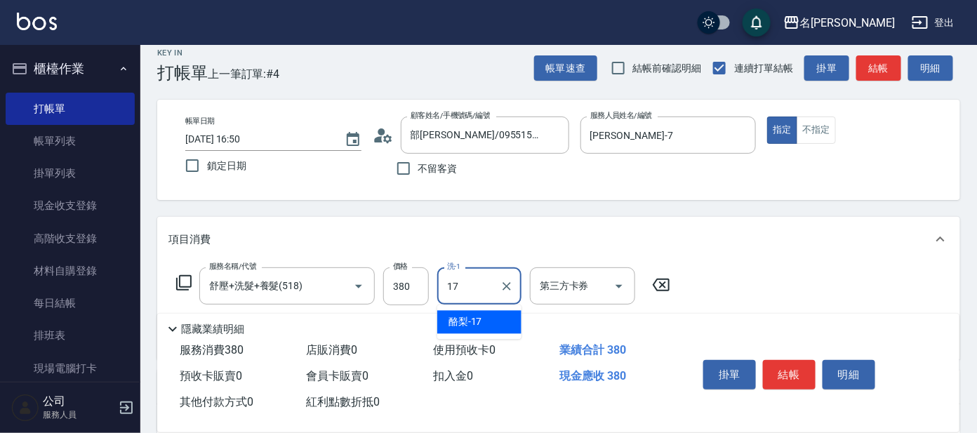
type input "酪梨-17"
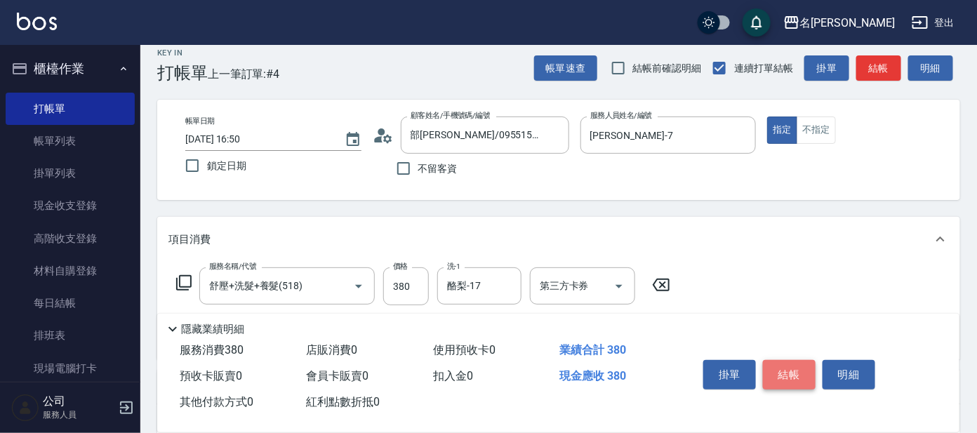
click at [787, 375] on button "結帳" at bounding box center [789, 374] width 53 height 29
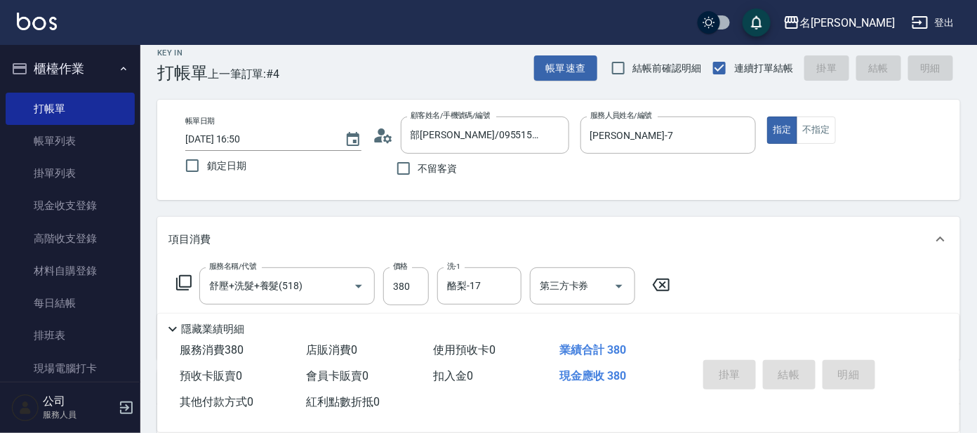
type input "[DATE] 16:51"
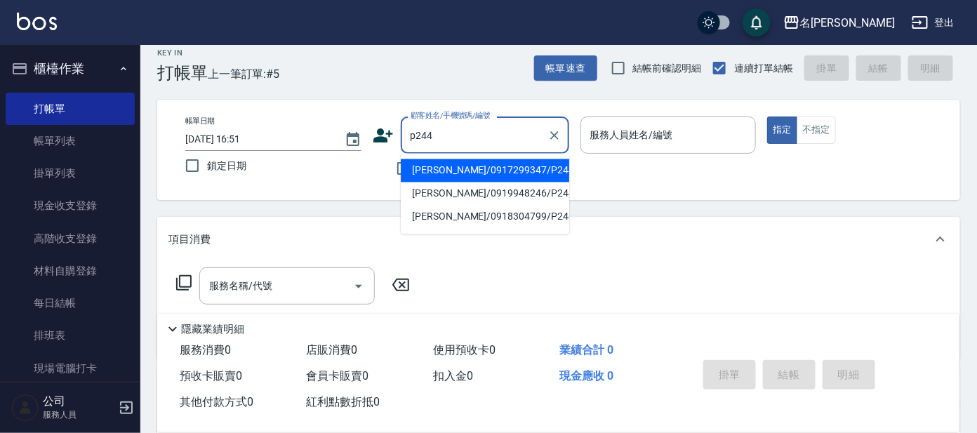
click at [490, 134] on input "p244" at bounding box center [474, 135] width 135 height 25
click at [445, 169] on li "[PERSON_NAME]/0917299347/P244" at bounding box center [485, 170] width 168 height 23
type input "[PERSON_NAME]/0917299347/P244"
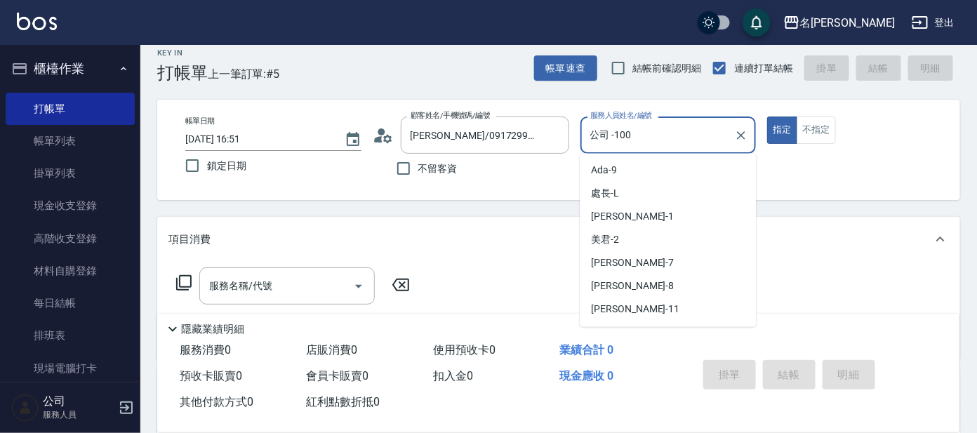
click at [667, 133] on input "公司 -100" at bounding box center [658, 135] width 142 height 25
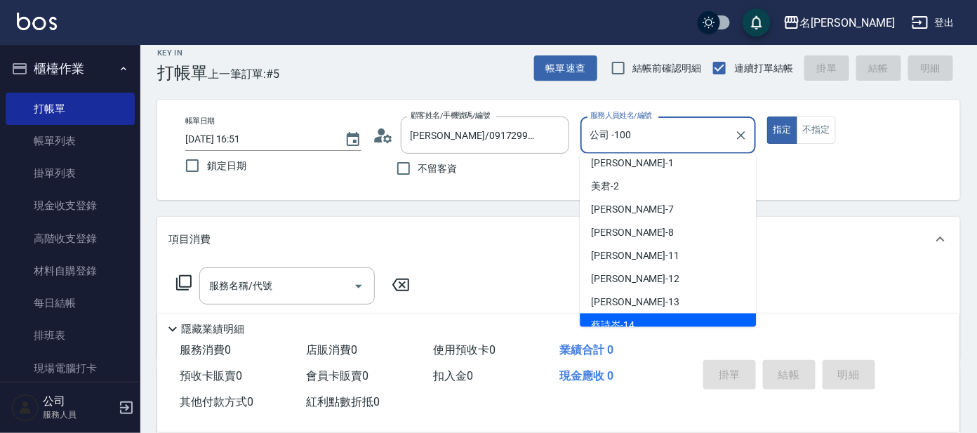
scroll to position [53, 0]
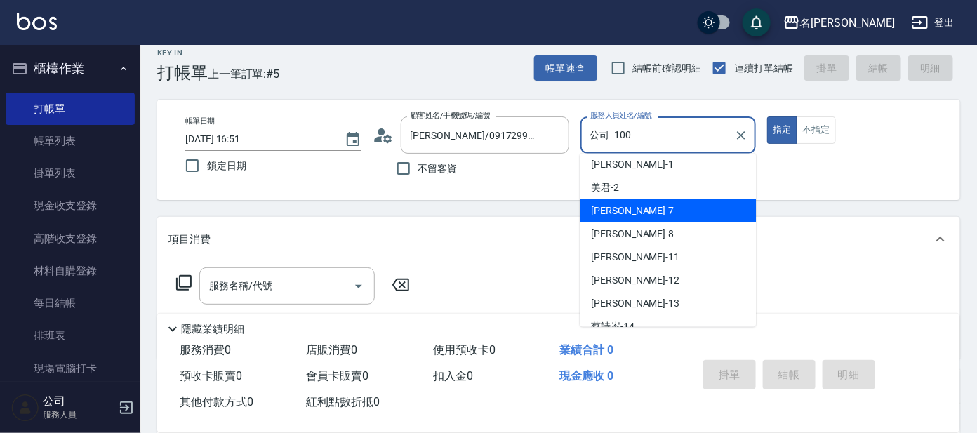
click at [603, 206] on span "[PERSON_NAME] -7" at bounding box center [632, 210] width 83 height 15
type input "[PERSON_NAME]-7"
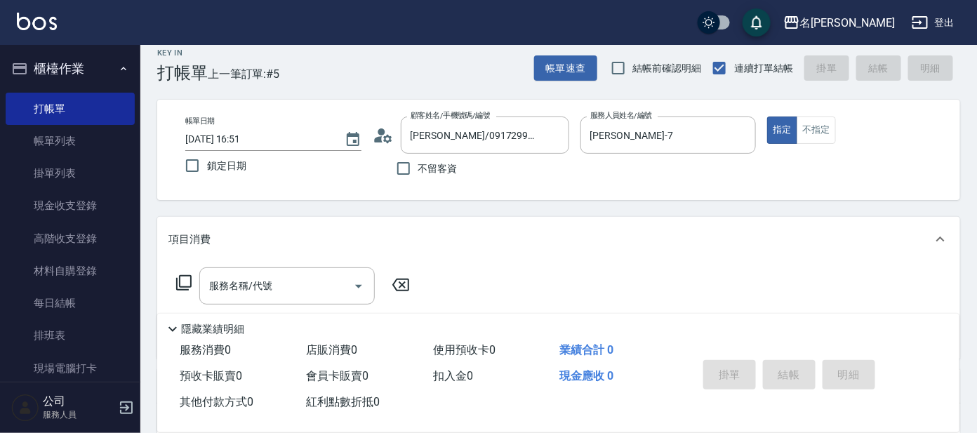
click at [184, 277] on icon at bounding box center [183, 282] width 17 height 17
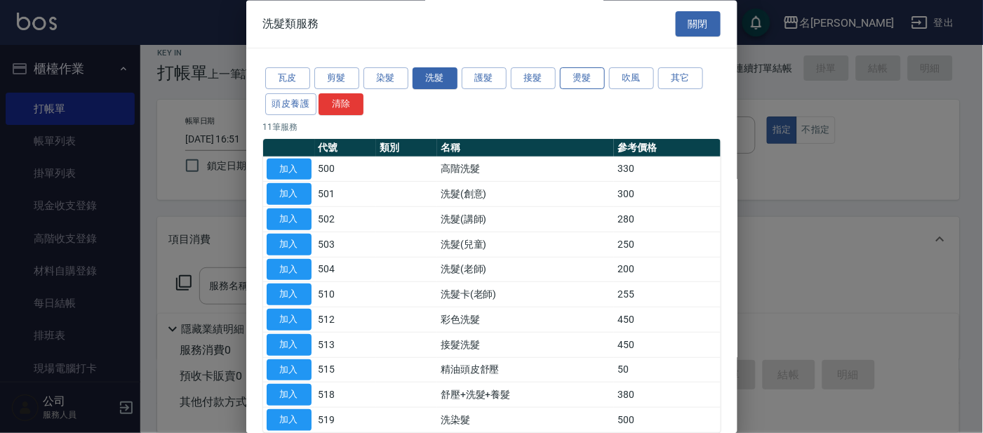
click at [587, 83] on button "燙髮" at bounding box center [582, 79] width 45 height 22
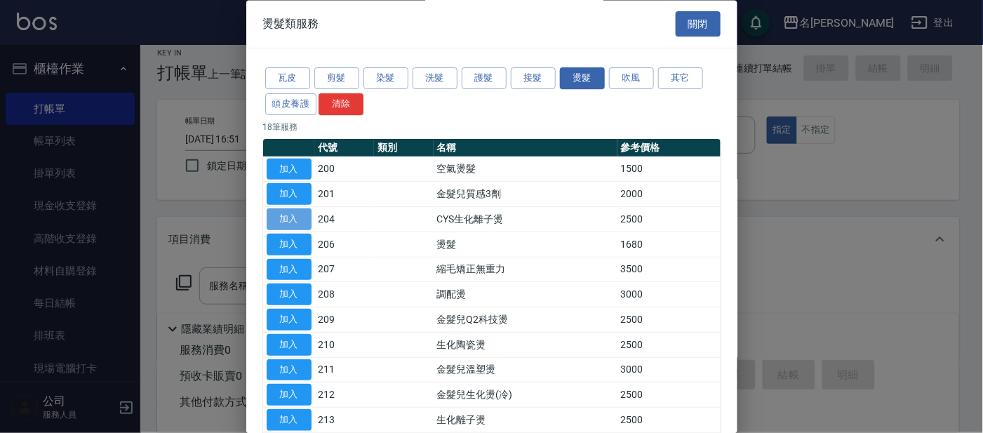
click at [294, 225] on button "加入" at bounding box center [289, 220] width 45 height 22
type input "CYS生化離子燙(204)"
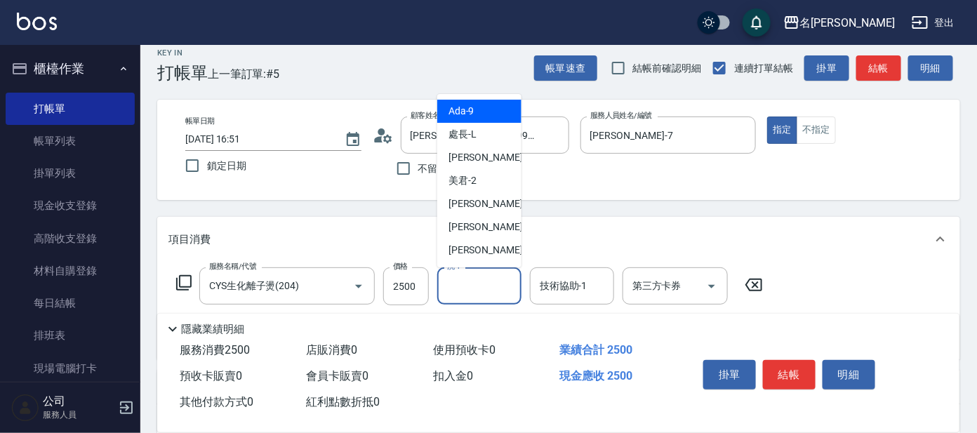
click at [469, 288] on input "洗-1" at bounding box center [479, 286] width 72 height 25
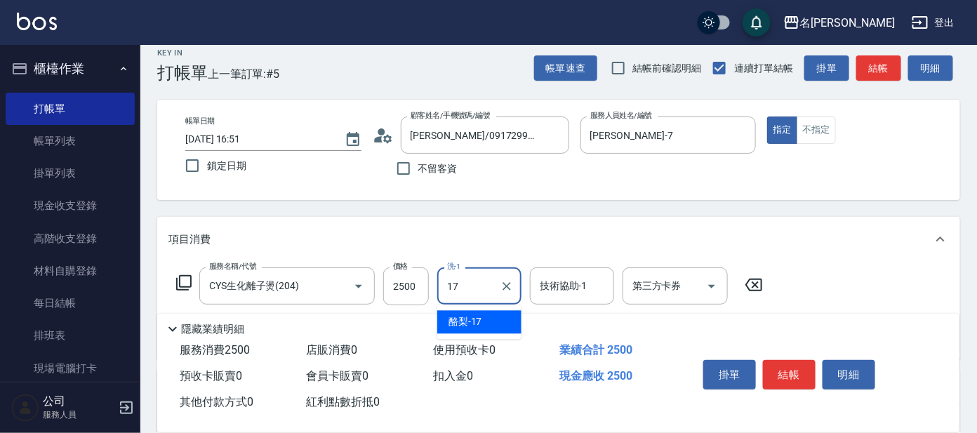
type input "酪梨-17"
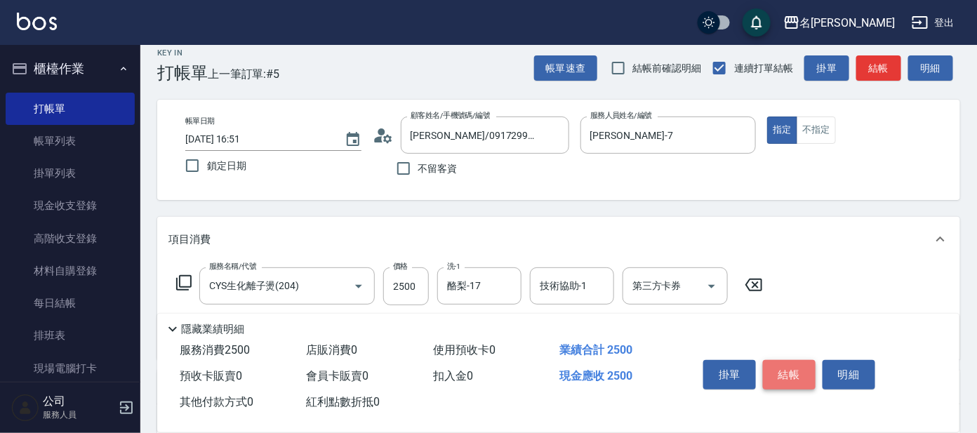
click at [784, 376] on button "結帳" at bounding box center [789, 374] width 53 height 29
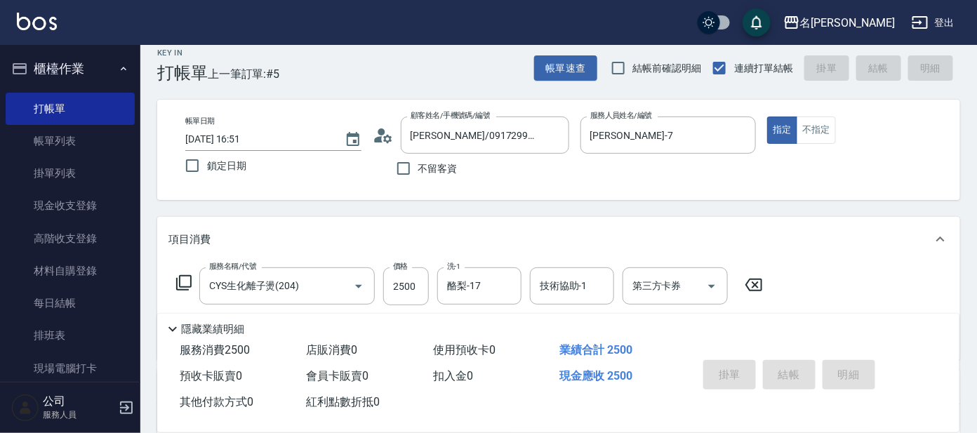
type input "[DATE] 16:52"
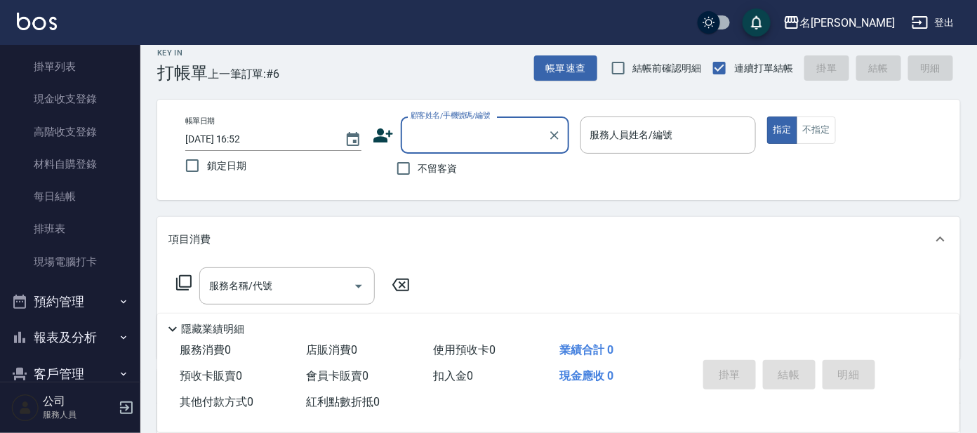
scroll to position [168, 0]
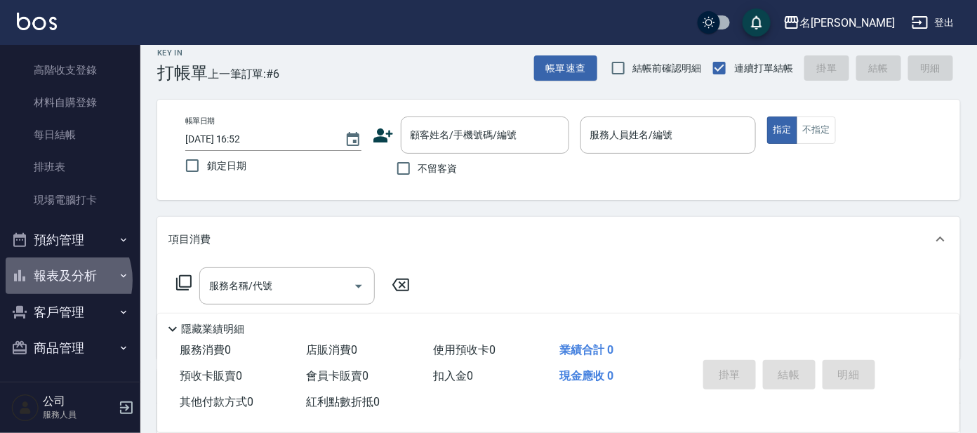
click at [58, 279] on button "報表及分析" at bounding box center [70, 276] width 129 height 36
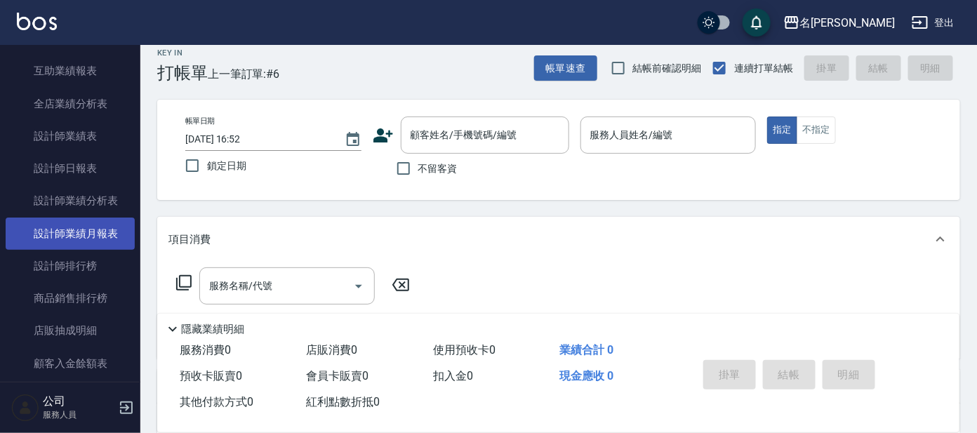
scroll to position [603, 0]
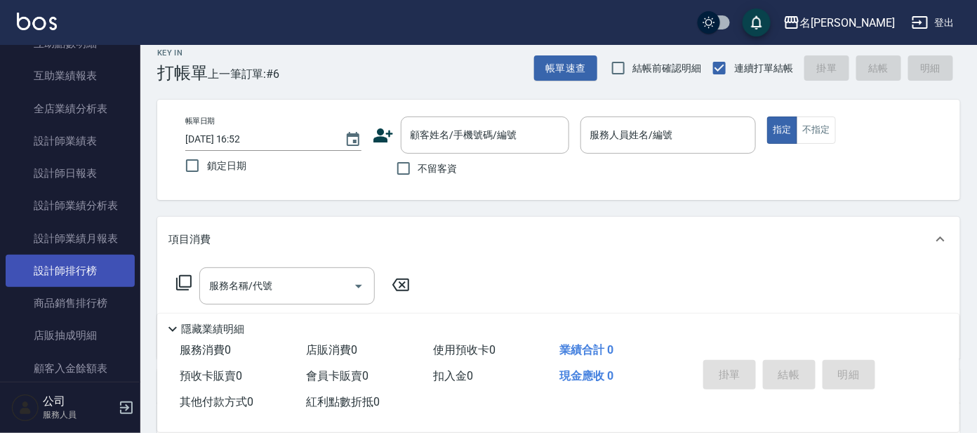
click at [81, 270] on link "設計師排行榜" at bounding box center [70, 271] width 129 height 32
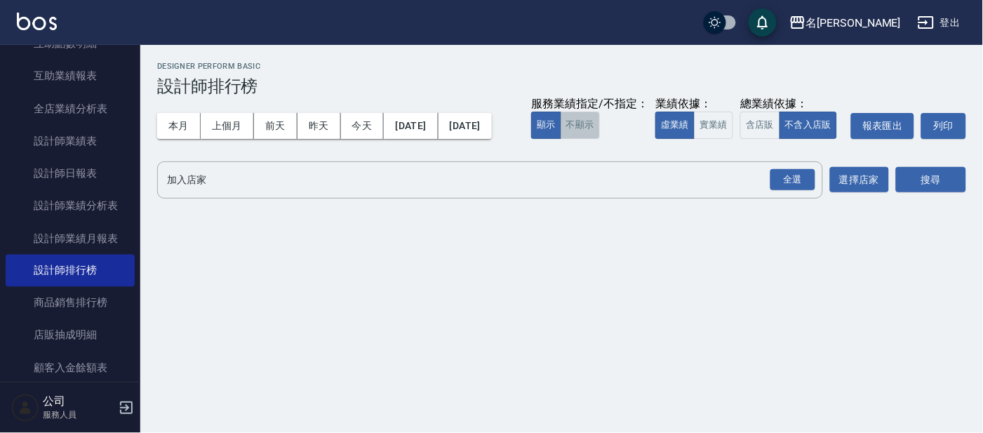
click at [561, 139] on button "不顯示" at bounding box center [580, 125] width 39 height 27
click at [694, 139] on button "實業績" at bounding box center [713, 125] width 39 height 27
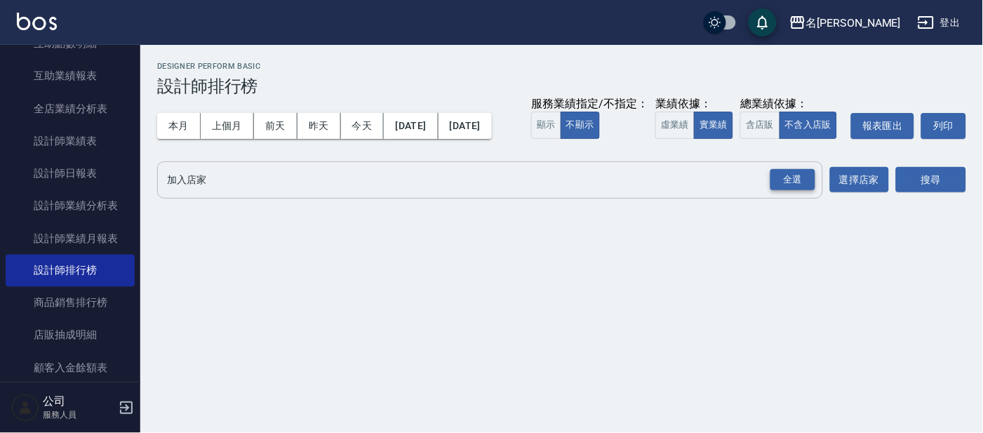
drag, startPoint x: 787, startPoint y: 201, endPoint x: 798, endPoint y: 201, distance: 10.5
click at [791, 191] on div "全選" at bounding box center [792, 180] width 45 height 22
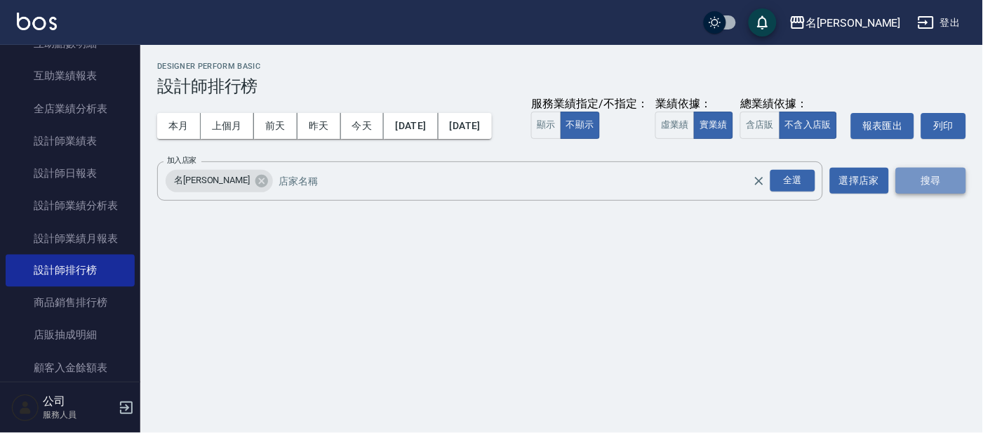
click at [906, 194] on button "搜尋" at bounding box center [931, 181] width 70 height 26
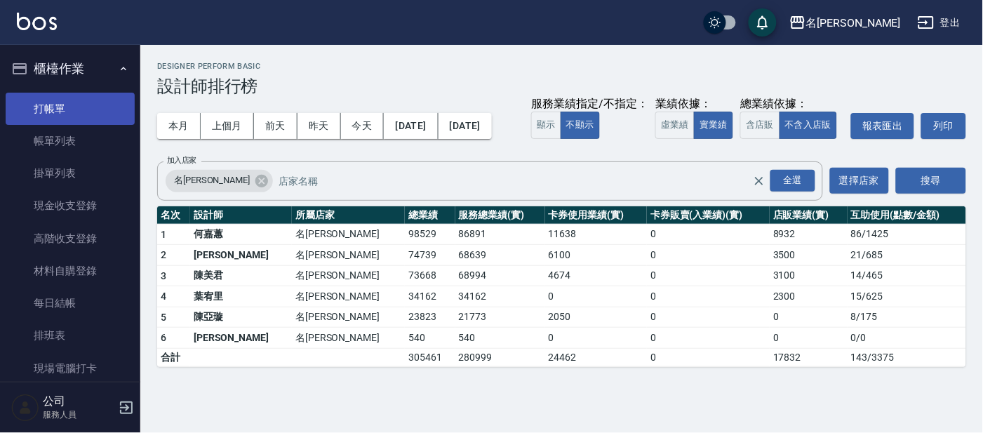
drag, startPoint x: 54, startPoint y: 107, endPoint x: 65, endPoint y: 93, distance: 17.5
click at [55, 105] on link "打帳單" at bounding box center [70, 109] width 129 height 32
